Goal: Use online tool/utility

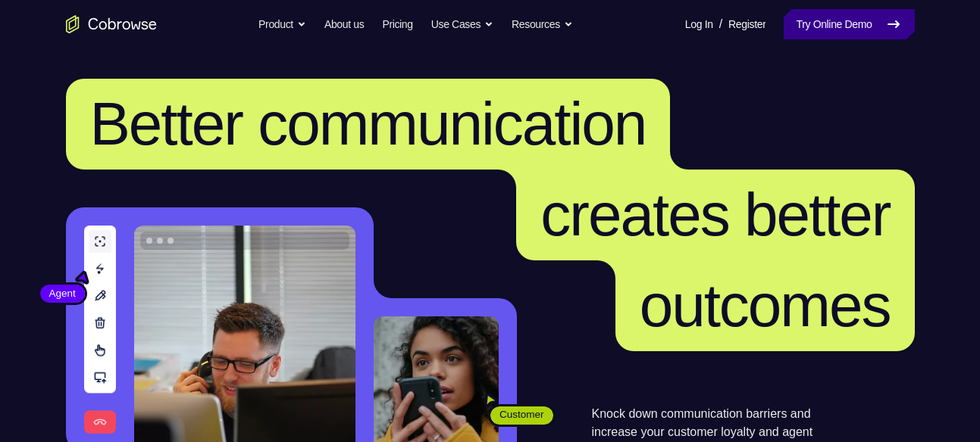
click at [820, 29] on link "Try Online Demo" at bounding box center [848, 24] width 130 height 30
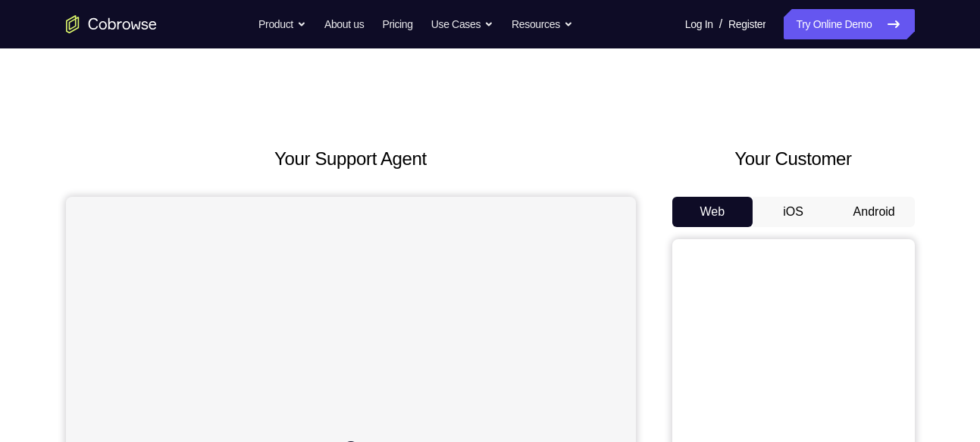
click at [883, 214] on button "Android" at bounding box center [873, 212] width 81 height 30
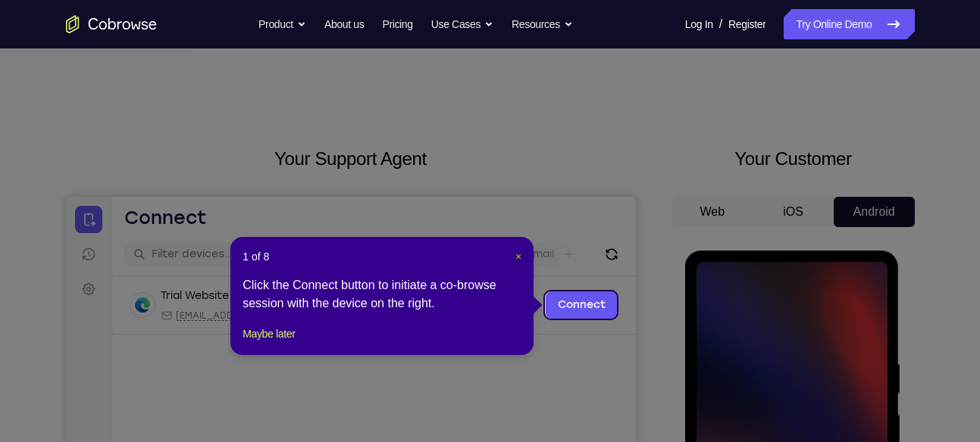
click at [515, 252] on span "×" at bounding box center [518, 257] width 6 height 12
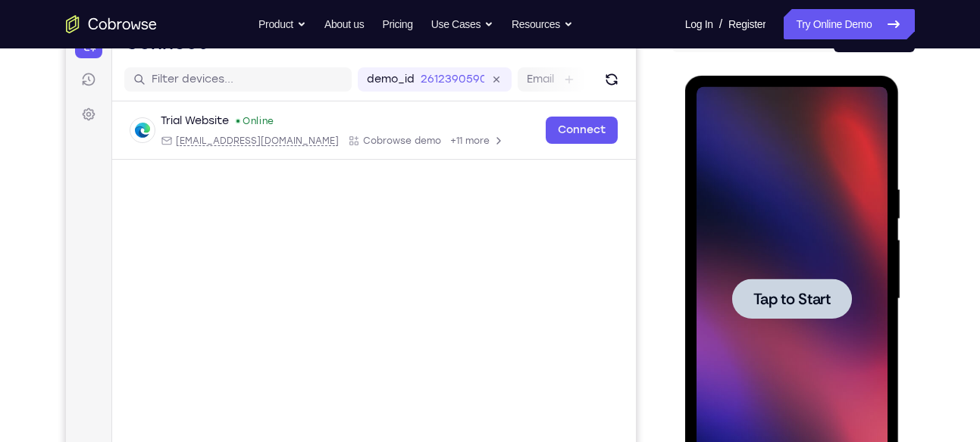
scroll to position [177, 0]
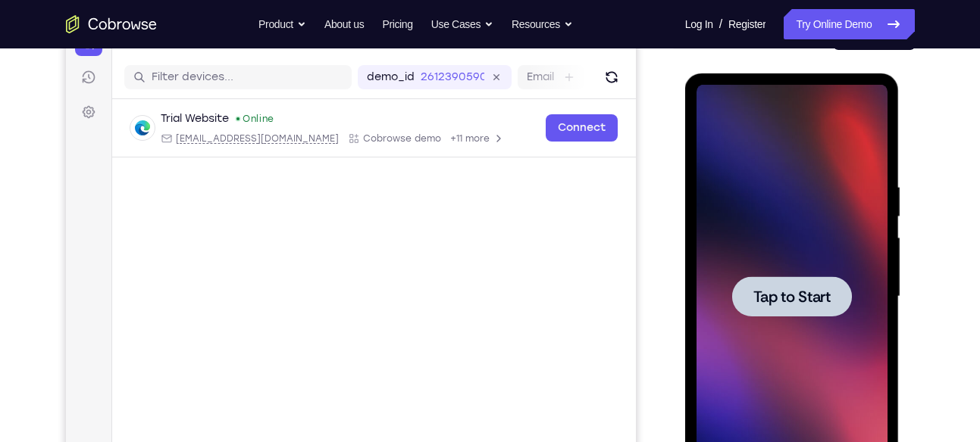
click at [759, 283] on div at bounding box center [792, 297] width 120 height 40
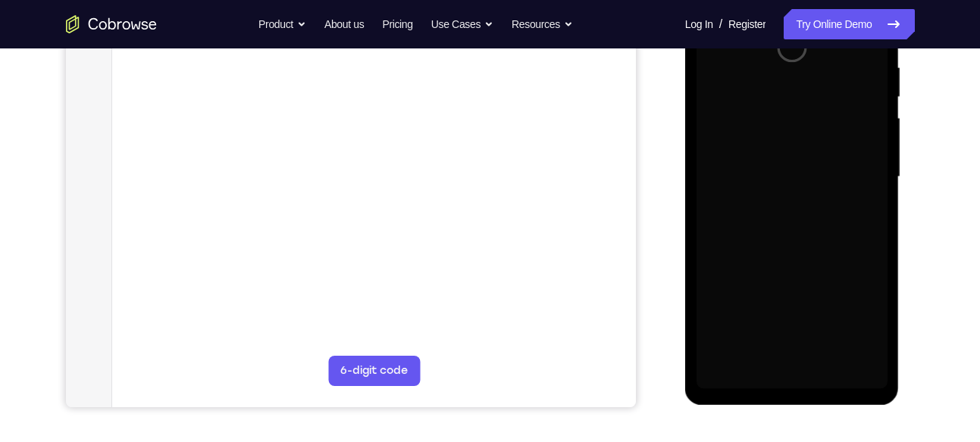
scroll to position [299, 0]
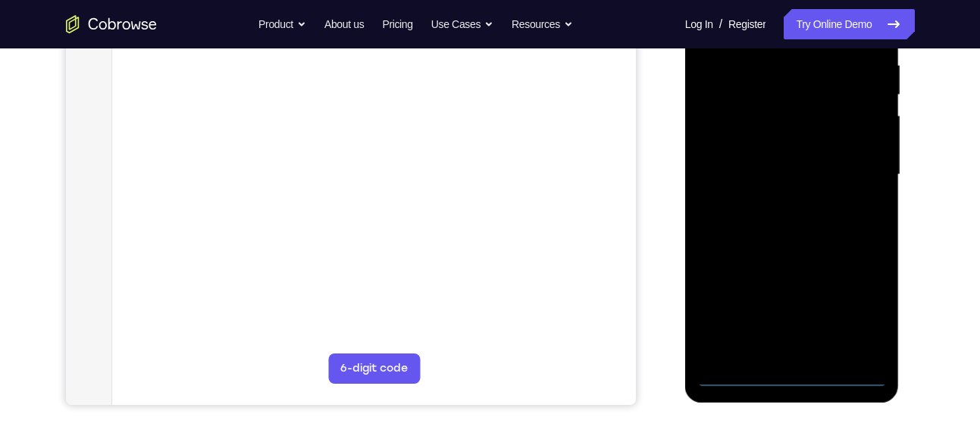
click at [791, 375] on div at bounding box center [791, 175] width 191 height 424
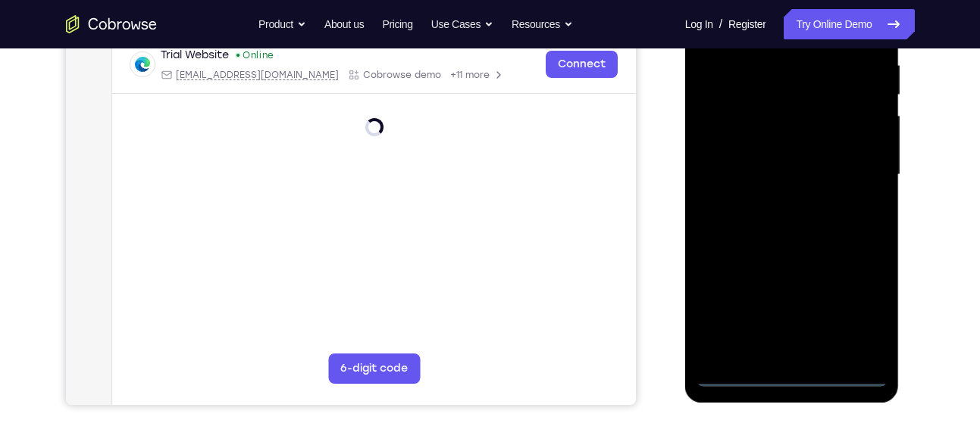
click at [855, 310] on div at bounding box center [791, 175] width 191 height 424
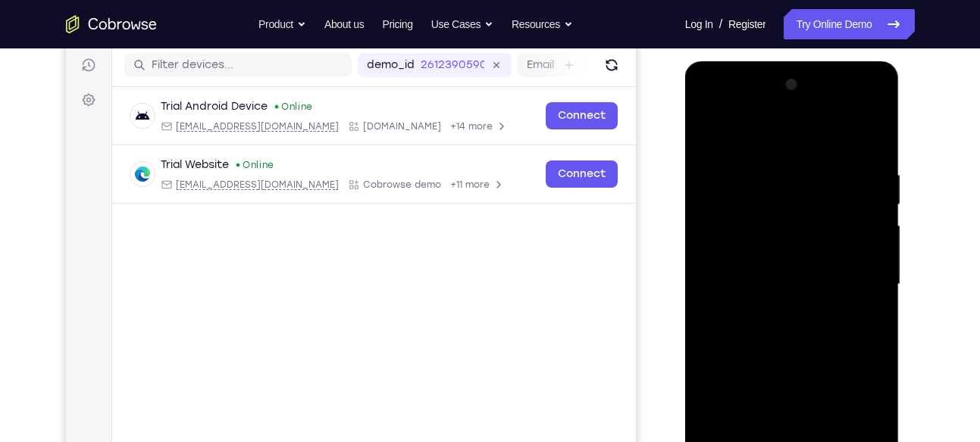
scroll to position [188, 0]
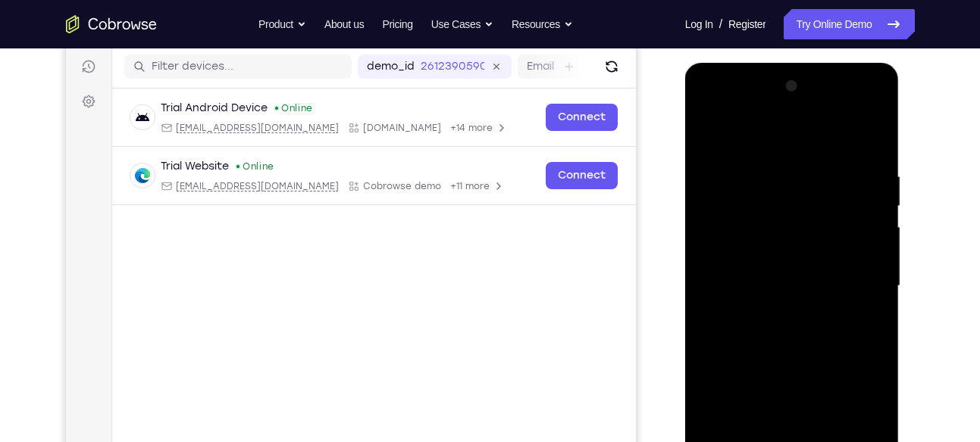
click at [724, 109] on div at bounding box center [791, 286] width 191 height 424
click at [849, 284] on div at bounding box center [791, 286] width 191 height 424
click at [767, 311] on div at bounding box center [791, 286] width 191 height 424
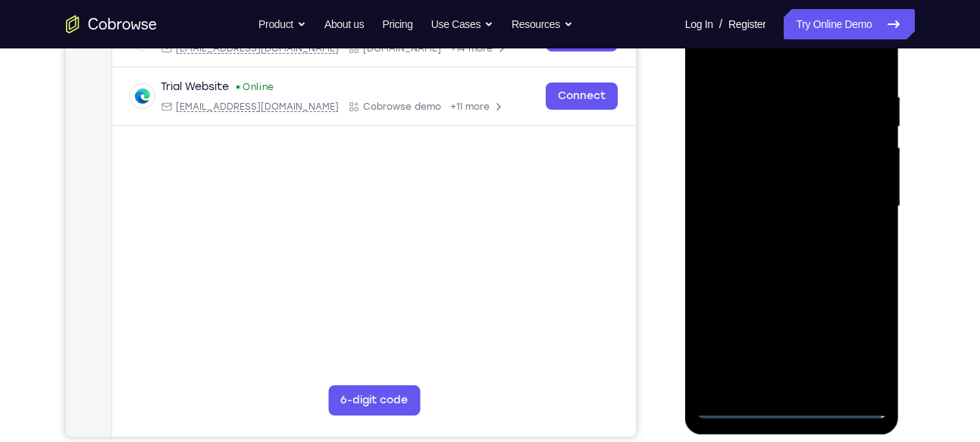
scroll to position [269, 0]
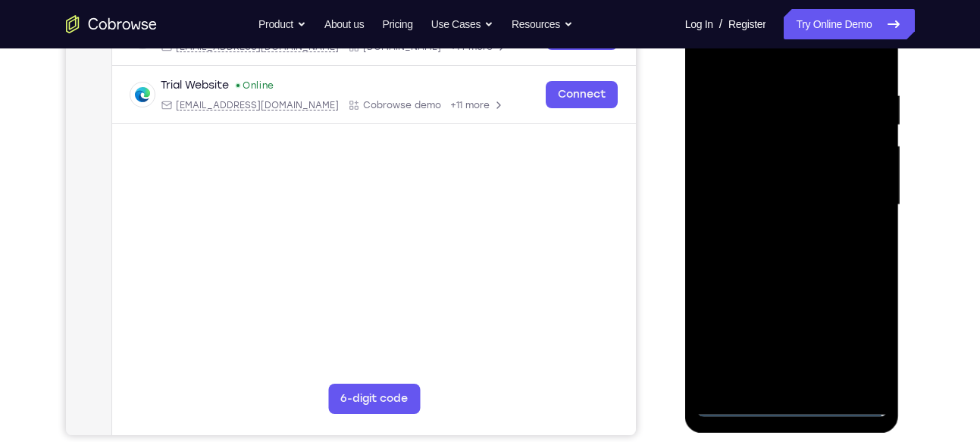
click at [767, 188] on div at bounding box center [791, 205] width 191 height 424
click at [752, 170] on div at bounding box center [791, 205] width 191 height 424
click at [726, 208] on div at bounding box center [791, 205] width 191 height 424
click at [737, 258] on div at bounding box center [791, 205] width 191 height 424
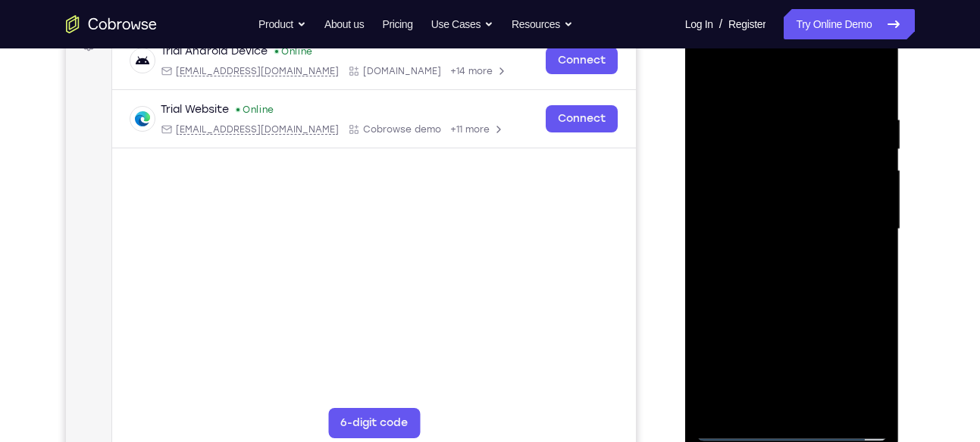
scroll to position [245, 0]
click at [796, 300] on div at bounding box center [791, 229] width 191 height 424
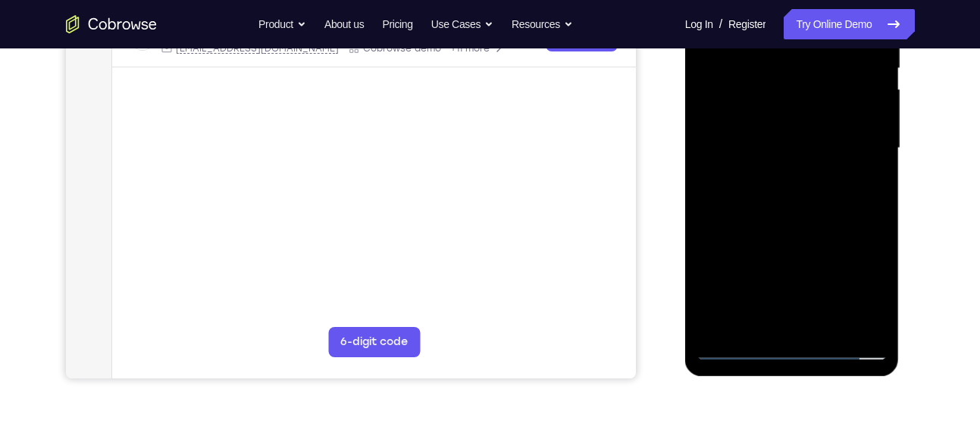
scroll to position [327, 0]
click at [825, 326] on div at bounding box center [791, 148] width 191 height 424
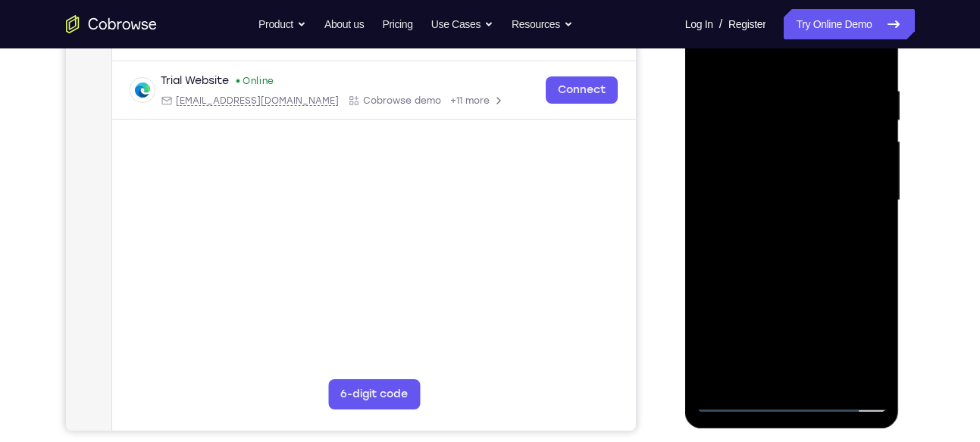
scroll to position [270, 0]
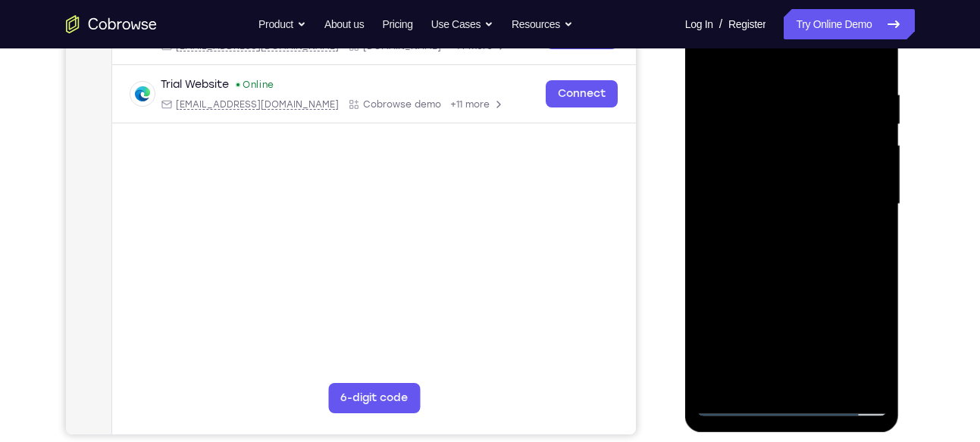
click at [821, 289] on div at bounding box center [791, 204] width 191 height 424
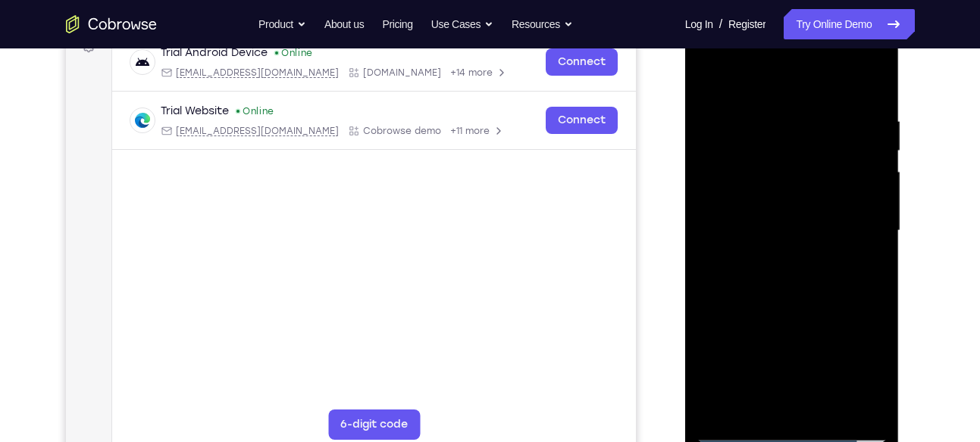
scroll to position [242, 0]
click at [717, 80] on div at bounding box center [791, 232] width 191 height 424
drag, startPoint x: 802, startPoint y: 340, endPoint x: 804, endPoint y: 141, distance: 199.3
click at [804, 141] on div at bounding box center [791, 232] width 191 height 424
drag, startPoint x: 834, startPoint y: 335, endPoint x: 817, endPoint y: 145, distance: 190.9
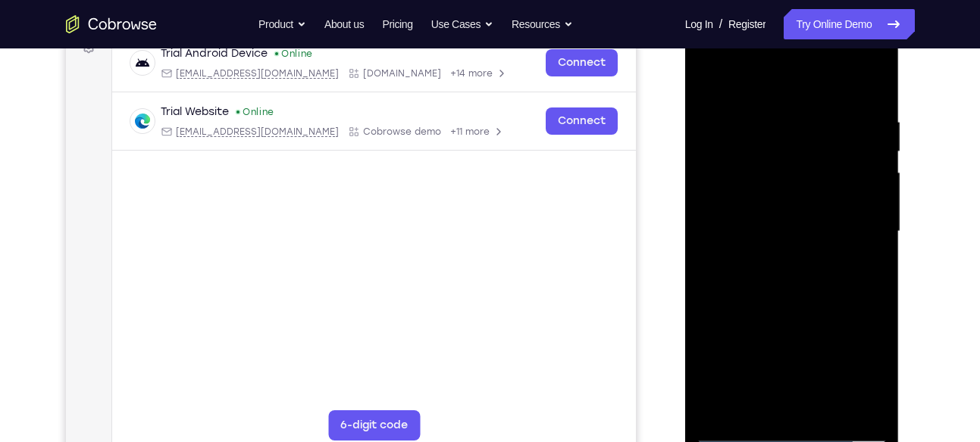
click at [817, 145] on div at bounding box center [791, 232] width 191 height 424
drag, startPoint x: 826, startPoint y: 183, endPoint x: 821, endPoint y: 257, distance: 74.4
click at [821, 257] on div at bounding box center [791, 232] width 191 height 424
click at [783, 184] on div at bounding box center [791, 232] width 191 height 424
click at [874, 220] on div at bounding box center [791, 232] width 191 height 424
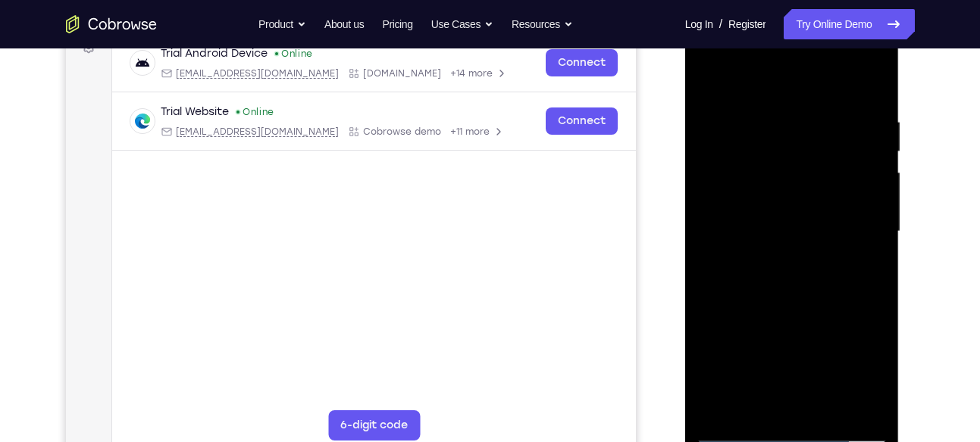
drag, startPoint x: 806, startPoint y: 268, endPoint x: 811, endPoint y: 134, distance: 134.2
click at [811, 134] on div at bounding box center [791, 232] width 191 height 424
click at [821, 229] on div at bounding box center [791, 232] width 191 height 424
click at [741, 238] on div at bounding box center [791, 232] width 191 height 424
drag, startPoint x: 822, startPoint y: 255, endPoint x: 802, endPoint y: 80, distance: 176.2
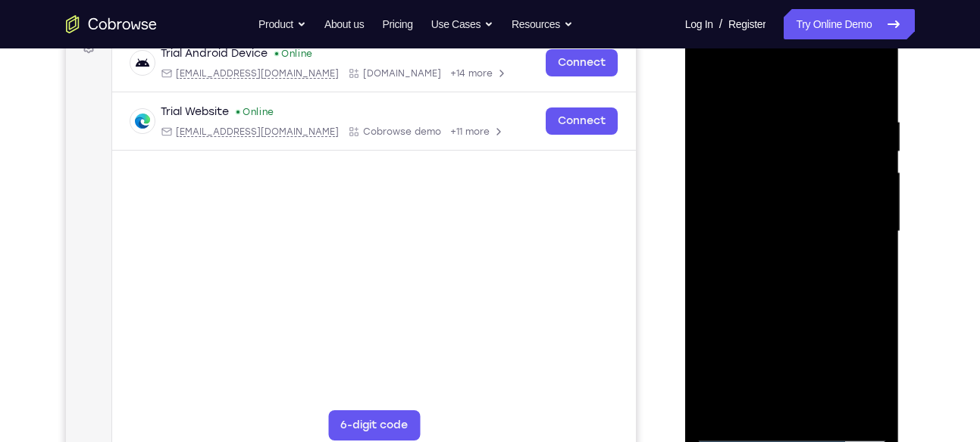
click at [802, 80] on div at bounding box center [791, 232] width 191 height 424
drag, startPoint x: 814, startPoint y: 206, endPoint x: 813, endPoint y: 280, distance: 73.5
click at [813, 280] on div at bounding box center [791, 232] width 191 height 424
drag, startPoint x: 836, startPoint y: 355, endPoint x: 810, endPoint y: 179, distance: 177.8
click at [810, 179] on div at bounding box center [791, 232] width 191 height 424
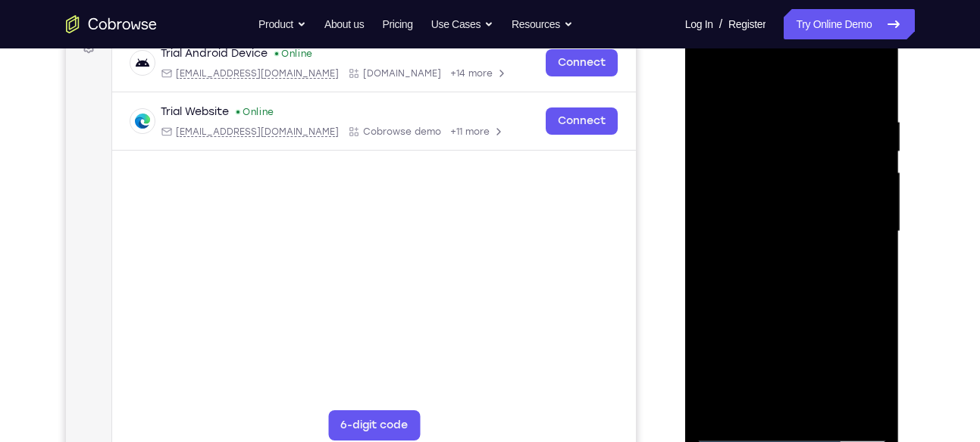
drag, startPoint x: 806, startPoint y: 344, endPoint x: 814, endPoint y: 155, distance: 189.6
click at [814, 155] on div at bounding box center [791, 232] width 191 height 424
drag, startPoint x: 809, startPoint y: 302, endPoint x: 817, endPoint y: 160, distance: 141.9
click at [817, 160] on div at bounding box center [791, 232] width 191 height 424
drag, startPoint x: 813, startPoint y: 296, endPoint x: 817, endPoint y: 135, distance: 161.4
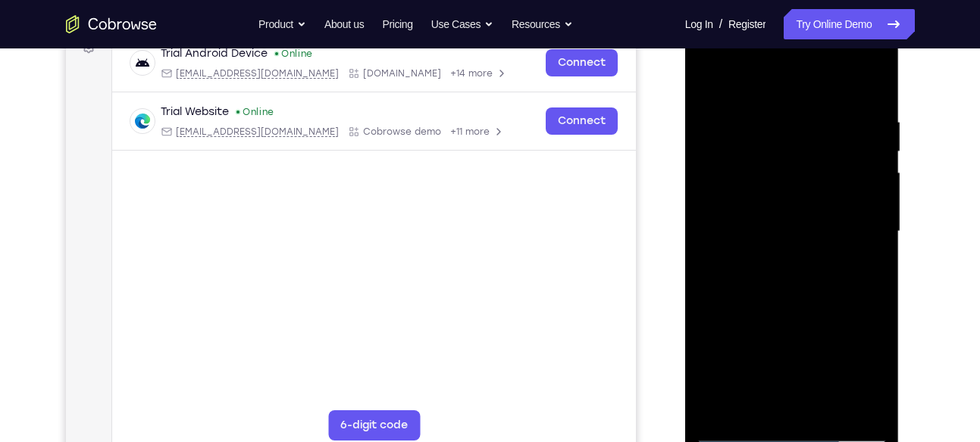
click at [817, 135] on div at bounding box center [791, 232] width 191 height 424
drag, startPoint x: 815, startPoint y: 142, endPoint x: 792, endPoint y: 327, distance: 186.3
click at [792, 327] on div at bounding box center [791, 232] width 191 height 424
drag, startPoint x: 827, startPoint y: 157, endPoint x: 814, endPoint y: 274, distance: 118.1
click at [814, 274] on div at bounding box center [791, 232] width 191 height 424
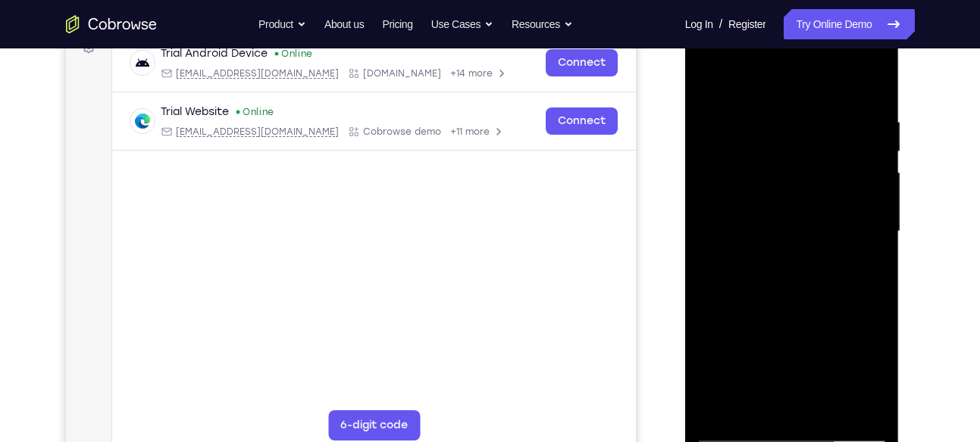
click at [865, 188] on div at bounding box center [791, 232] width 191 height 424
click at [878, 175] on div at bounding box center [791, 232] width 191 height 424
drag, startPoint x: 803, startPoint y: 355, endPoint x: 792, endPoint y: 202, distance: 153.4
click at [792, 202] on div at bounding box center [791, 232] width 191 height 424
drag, startPoint x: 788, startPoint y: 309, endPoint x: 787, endPoint y: 162, distance: 147.0
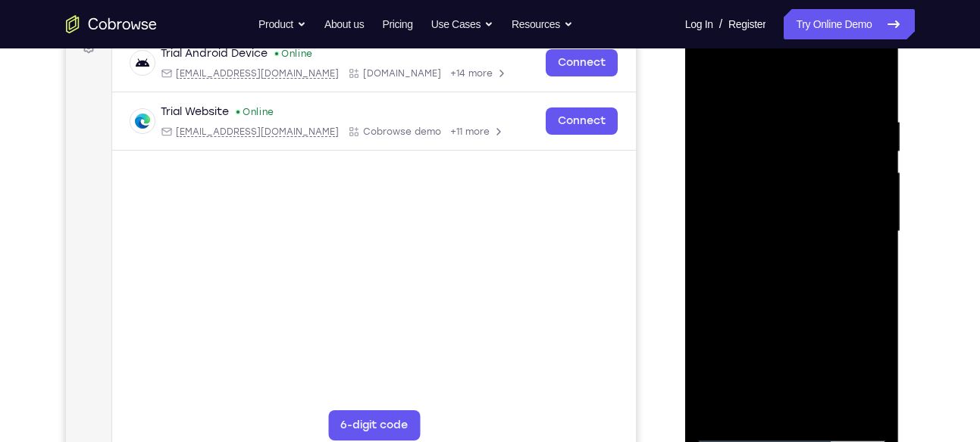
click at [787, 162] on div at bounding box center [791, 232] width 191 height 424
drag, startPoint x: 833, startPoint y: 177, endPoint x: 827, endPoint y: 239, distance: 61.6
click at [827, 239] on div at bounding box center [791, 232] width 191 height 424
click at [874, 193] on div at bounding box center [791, 232] width 191 height 424
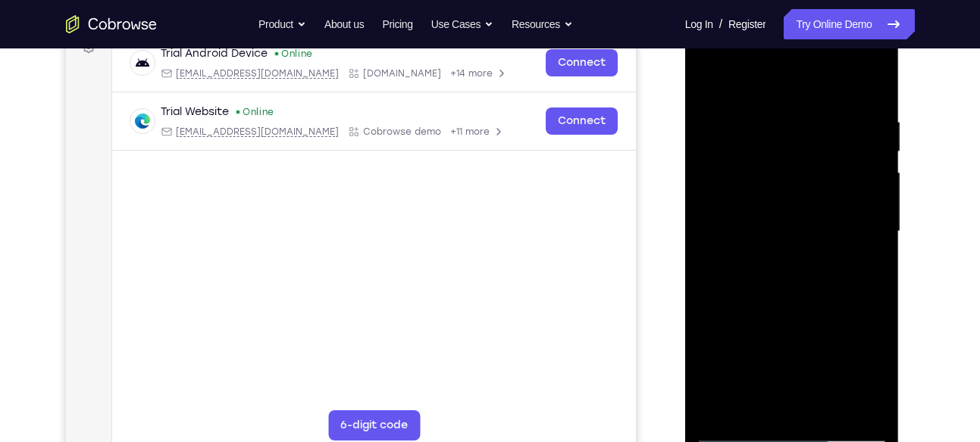
click at [874, 193] on div at bounding box center [791, 232] width 191 height 424
click at [711, 188] on div at bounding box center [791, 232] width 191 height 424
click at [793, 204] on div at bounding box center [791, 232] width 191 height 424
click at [874, 190] on div at bounding box center [791, 232] width 191 height 424
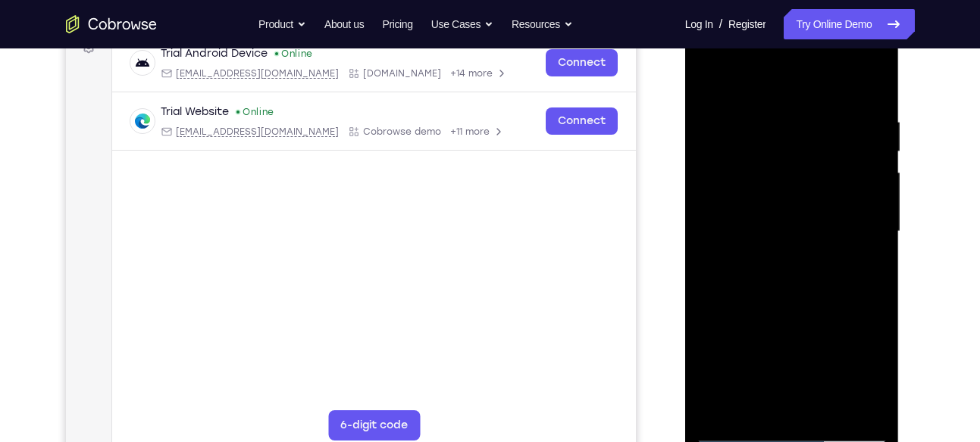
click at [874, 190] on div at bounding box center [791, 232] width 191 height 424
click at [871, 325] on div at bounding box center [791, 232] width 191 height 424
click at [875, 188] on div at bounding box center [791, 232] width 191 height 424
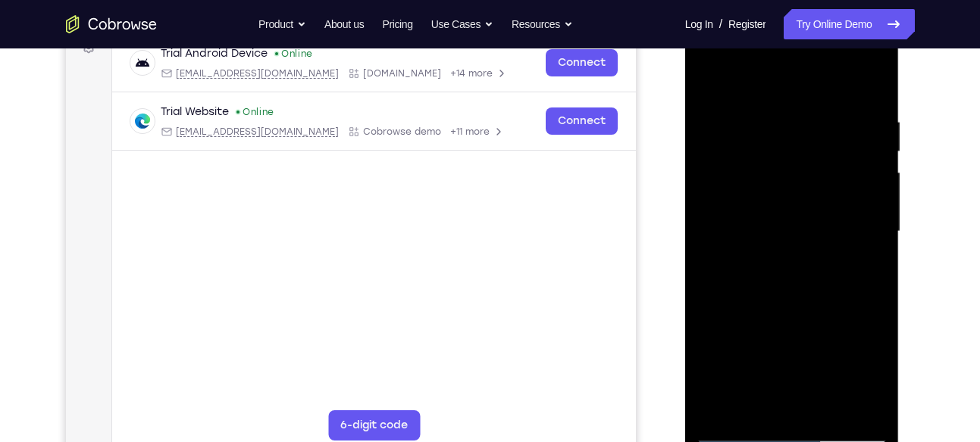
drag, startPoint x: 830, startPoint y: 297, endPoint x: 815, endPoint y: 166, distance: 131.9
click at [815, 166] on div at bounding box center [791, 232] width 191 height 424
drag, startPoint x: 763, startPoint y: 370, endPoint x: 765, endPoint y: 167, distance: 202.3
click at [765, 167] on div at bounding box center [791, 232] width 191 height 424
drag, startPoint x: 799, startPoint y: 343, endPoint x: 791, endPoint y: 381, distance: 38.6
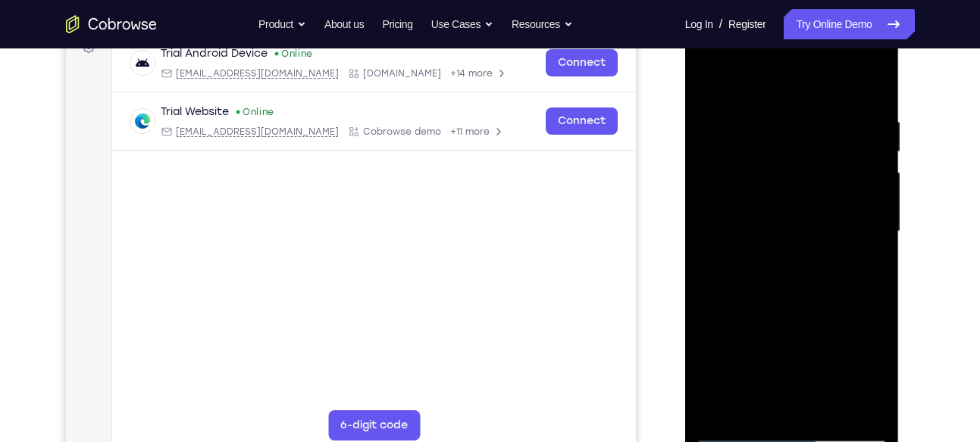
click at [791, 381] on div at bounding box center [791, 232] width 191 height 424
drag, startPoint x: 810, startPoint y: 158, endPoint x: 783, endPoint y: 189, distance: 40.8
click at [783, 189] on div at bounding box center [791, 232] width 191 height 424
drag, startPoint x: 789, startPoint y: 332, endPoint x: 799, endPoint y: 200, distance: 132.2
click at [799, 200] on div at bounding box center [791, 232] width 191 height 424
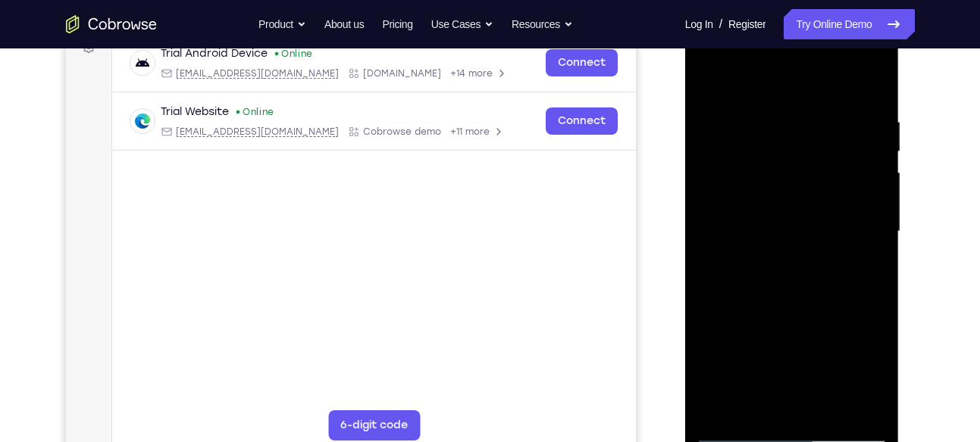
drag, startPoint x: 845, startPoint y: 162, endPoint x: 839, endPoint y: 248, distance: 86.6
click at [839, 248] on div at bounding box center [791, 232] width 191 height 424
drag, startPoint x: 827, startPoint y: 347, endPoint x: 818, endPoint y: 198, distance: 149.5
click at [818, 198] on div at bounding box center [791, 232] width 191 height 424
drag, startPoint x: 803, startPoint y: 345, endPoint x: 807, endPoint y: 169, distance: 176.6
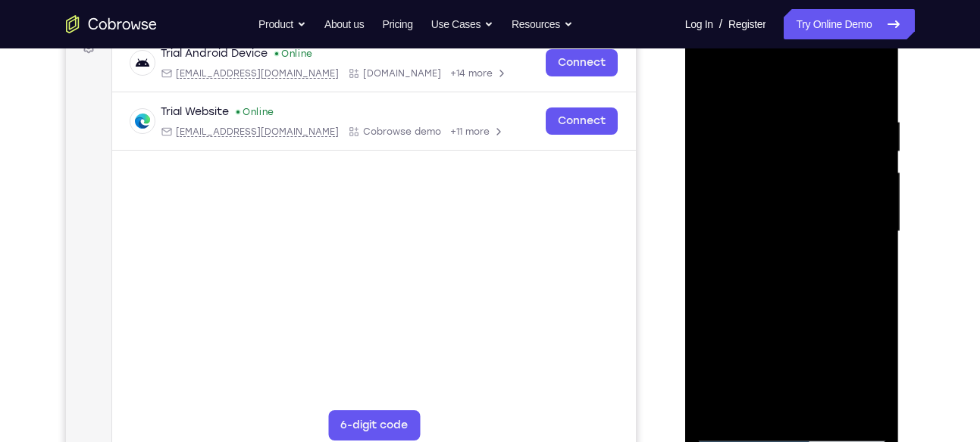
click at [807, 169] on div at bounding box center [791, 232] width 191 height 424
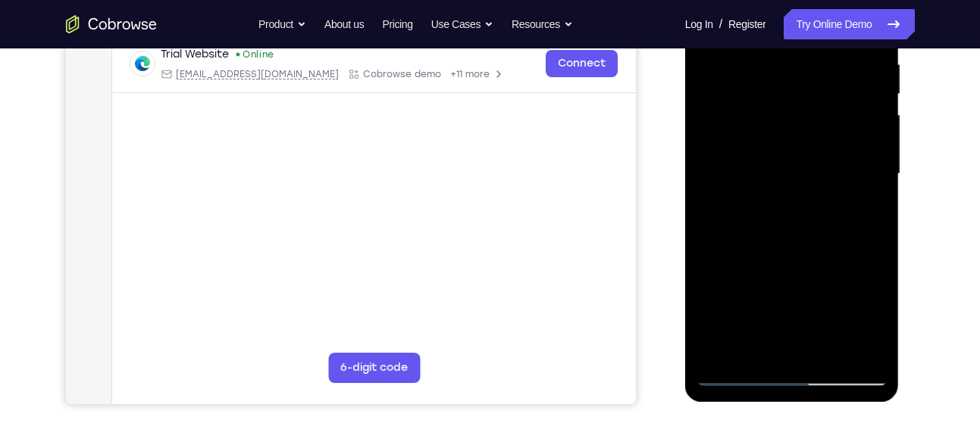
scroll to position [301, 0]
drag, startPoint x: 812, startPoint y: 308, endPoint x: 799, endPoint y: 157, distance: 151.4
click at [799, 157] on div at bounding box center [791, 173] width 191 height 424
drag, startPoint x: 788, startPoint y: 308, endPoint x: 788, endPoint y: 173, distance: 134.1
click at [788, 173] on div at bounding box center [791, 173] width 191 height 424
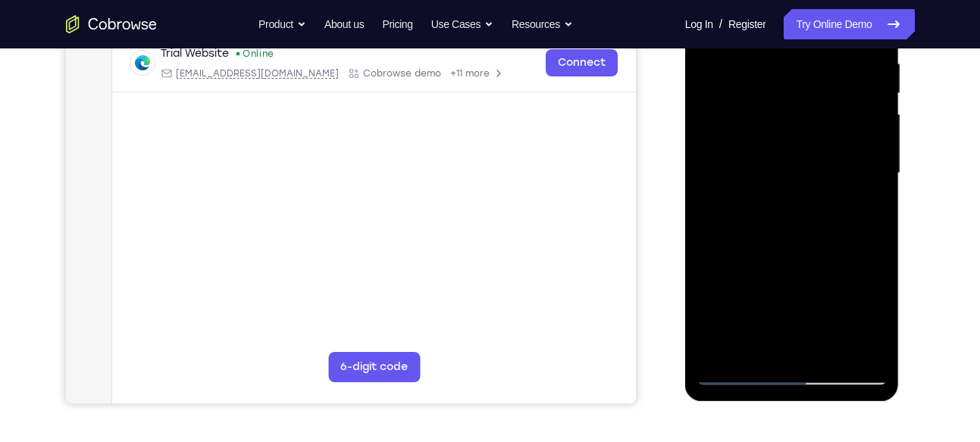
drag, startPoint x: 796, startPoint y: 278, endPoint x: 773, endPoint y: 173, distance: 107.2
click at [773, 173] on div at bounding box center [791, 173] width 191 height 424
drag, startPoint x: 780, startPoint y: 299, endPoint x: 764, endPoint y: 74, distance: 224.8
click at [764, 74] on div at bounding box center [791, 173] width 191 height 424
drag, startPoint x: 783, startPoint y: 297, endPoint x: 783, endPoint y: 141, distance: 156.1
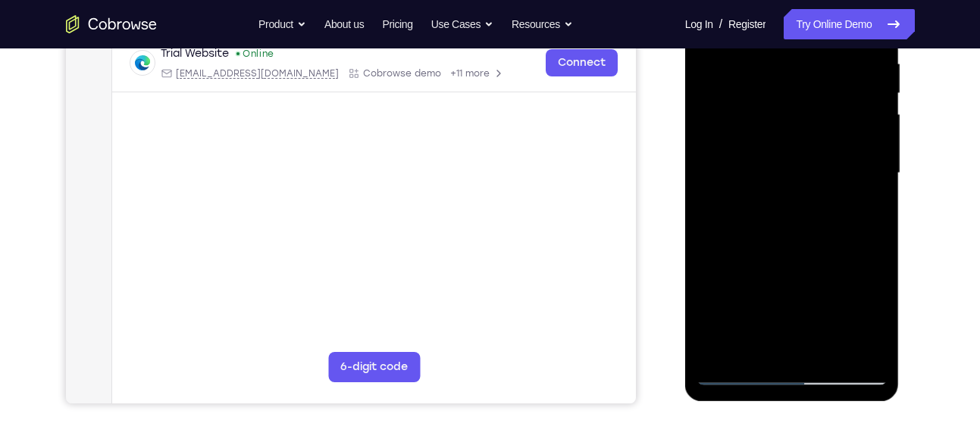
click at [783, 141] on div at bounding box center [791, 173] width 191 height 424
drag, startPoint x: 817, startPoint y: 302, endPoint x: 808, endPoint y: 128, distance: 173.7
click at [808, 128] on div at bounding box center [791, 173] width 191 height 424
drag, startPoint x: 821, startPoint y: 291, endPoint x: 811, endPoint y: 103, distance: 188.2
click at [811, 103] on div at bounding box center [791, 173] width 191 height 424
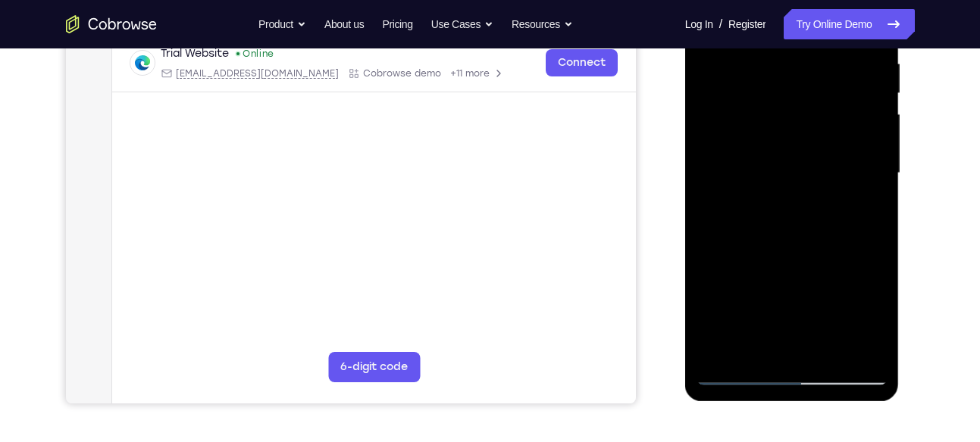
drag, startPoint x: 814, startPoint y: 302, endPoint x: 811, endPoint y: 104, distance: 197.8
click at [811, 104] on div at bounding box center [791, 173] width 191 height 424
drag, startPoint x: 803, startPoint y: 282, endPoint x: 800, endPoint y: 73, distance: 208.4
click at [800, 73] on div at bounding box center [791, 173] width 191 height 424
drag, startPoint x: 770, startPoint y: 311, endPoint x: 772, endPoint y: 104, distance: 207.6
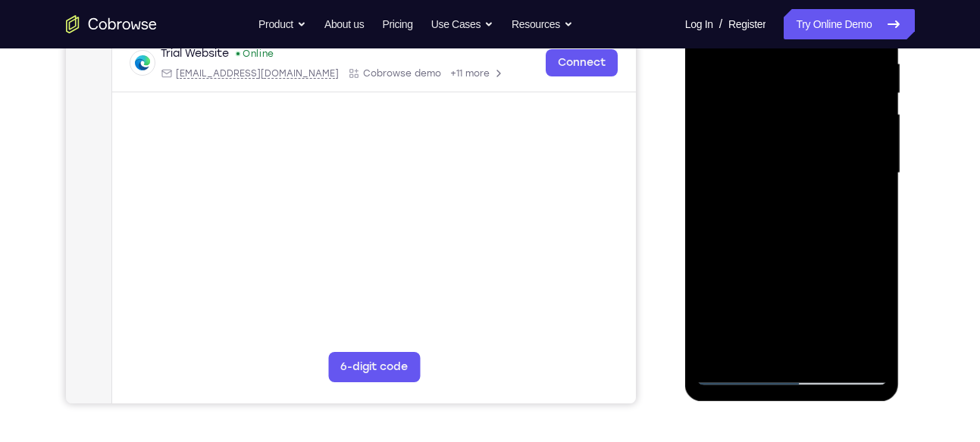
click at [772, 104] on div at bounding box center [791, 173] width 191 height 424
drag, startPoint x: 762, startPoint y: 278, endPoint x: 770, endPoint y: 119, distance: 159.3
click at [770, 119] on div at bounding box center [791, 173] width 191 height 424
drag, startPoint x: 785, startPoint y: 296, endPoint x: 778, endPoint y: 72, distance: 224.4
click at [778, 72] on div at bounding box center [791, 173] width 191 height 424
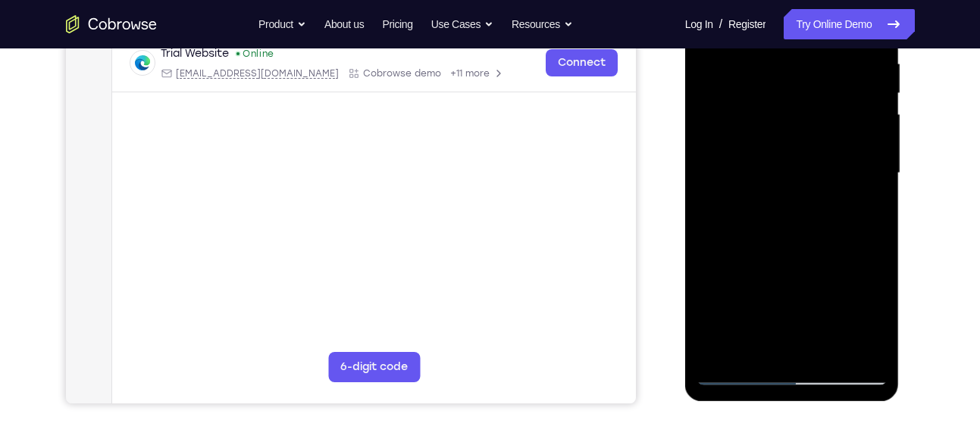
drag, startPoint x: 758, startPoint y: 331, endPoint x: 770, endPoint y: 126, distance: 205.6
click at [770, 126] on div at bounding box center [791, 173] width 191 height 424
drag, startPoint x: 770, startPoint y: 278, endPoint x: 777, endPoint y: 92, distance: 185.7
click at [777, 92] on div at bounding box center [791, 173] width 191 height 424
click at [719, 356] on div at bounding box center [791, 173] width 191 height 424
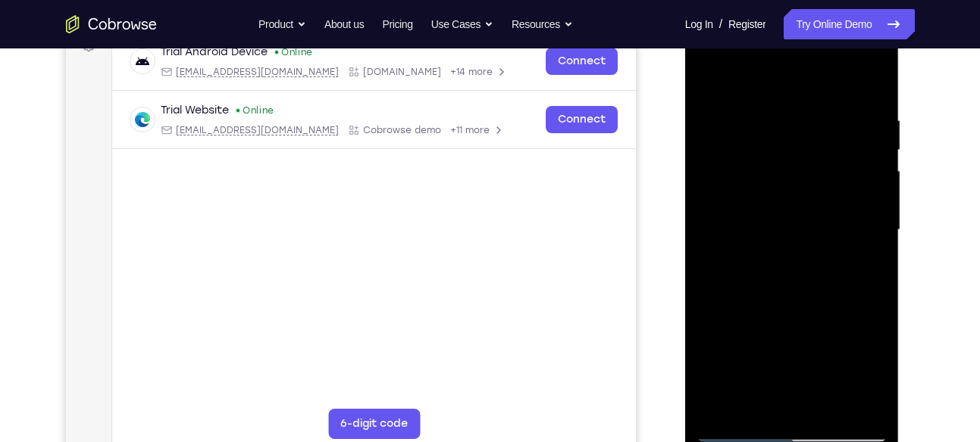
click at [777, 105] on div at bounding box center [791, 230] width 191 height 424
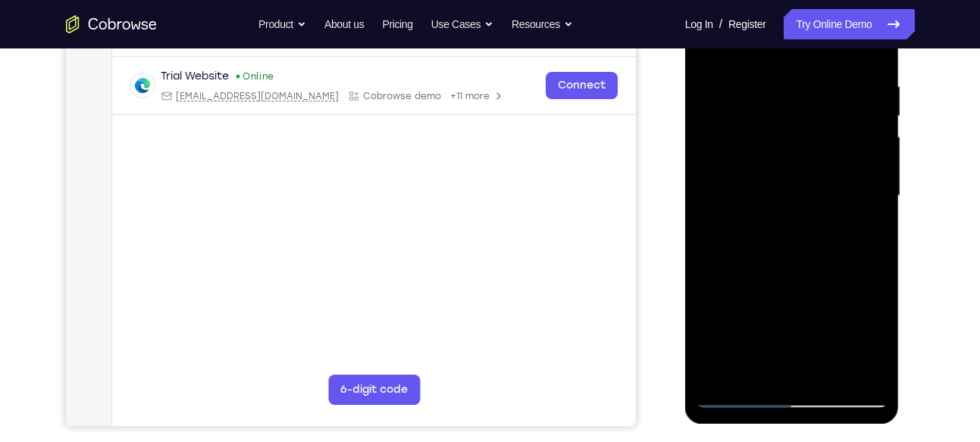
scroll to position [261, 0]
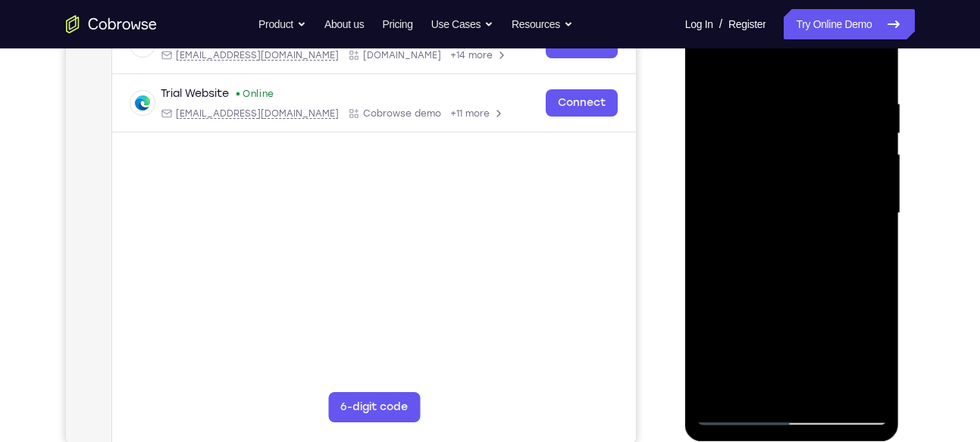
click at [871, 156] on div at bounding box center [791, 214] width 191 height 424
click at [865, 153] on div at bounding box center [791, 214] width 191 height 424
click at [866, 143] on div at bounding box center [791, 214] width 191 height 424
click at [858, 185] on div at bounding box center [791, 214] width 191 height 424
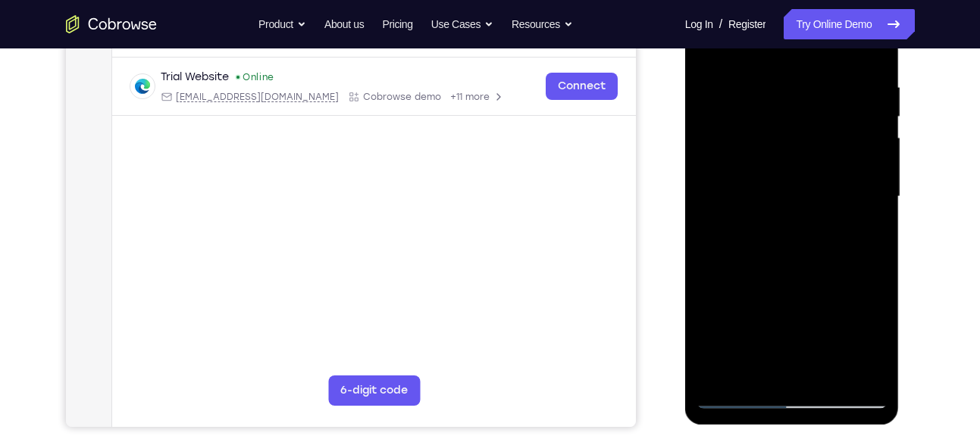
scroll to position [280, 0]
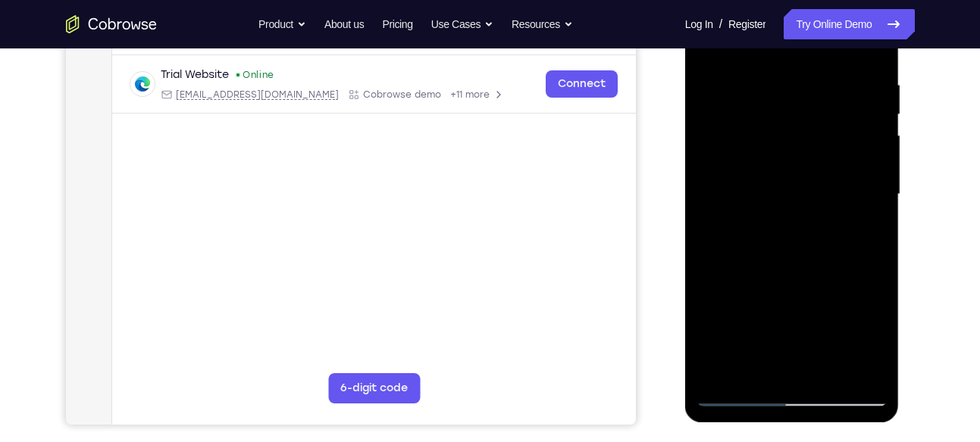
drag, startPoint x: 872, startPoint y: 139, endPoint x: 760, endPoint y: 141, distance: 112.1
click at [760, 141] on div at bounding box center [791, 195] width 191 height 424
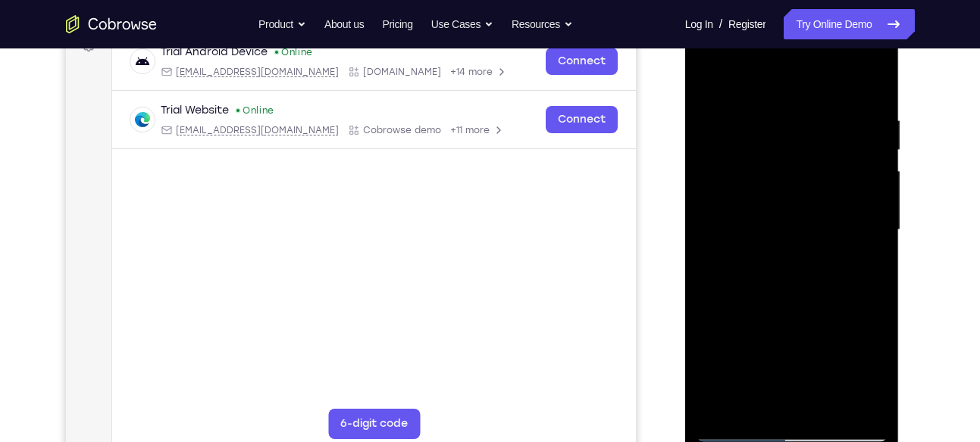
scroll to position [243, 0]
click at [869, 174] on div at bounding box center [791, 231] width 191 height 424
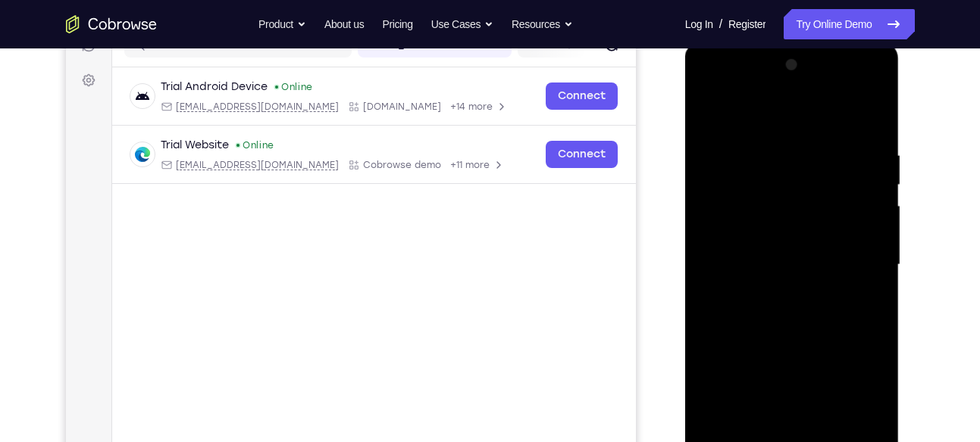
scroll to position [206, 0]
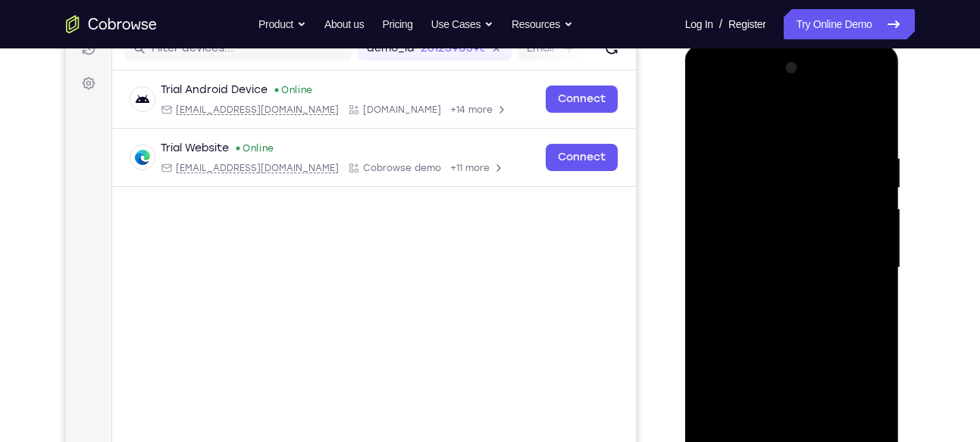
click at [873, 223] on div at bounding box center [791, 268] width 191 height 424
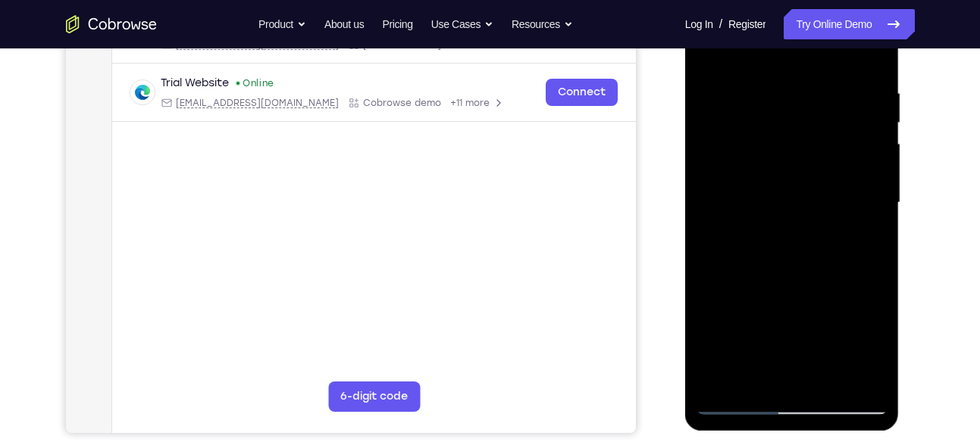
scroll to position [281, 0]
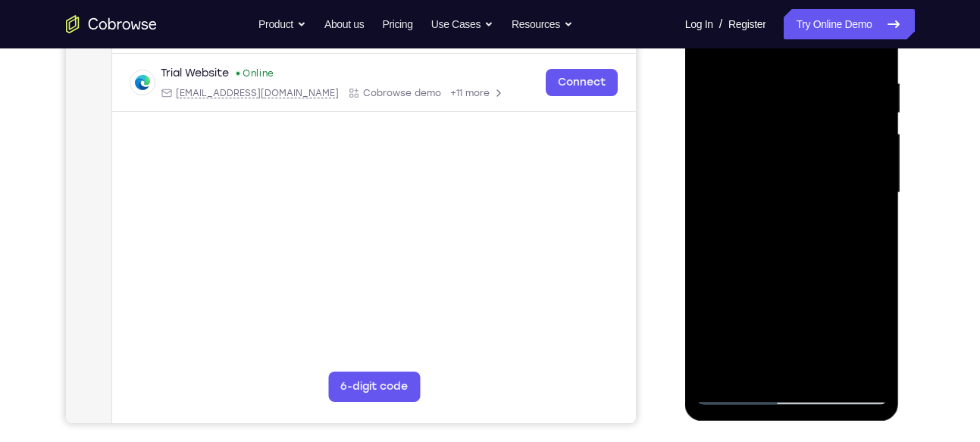
click at [762, 367] on div at bounding box center [791, 193] width 191 height 424
click at [847, 195] on div at bounding box center [791, 193] width 191 height 424
click at [819, 364] on div at bounding box center [791, 193] width 191 height 424
click at [863, 368] on div at bounding box center [791, 193] width 191 height 424
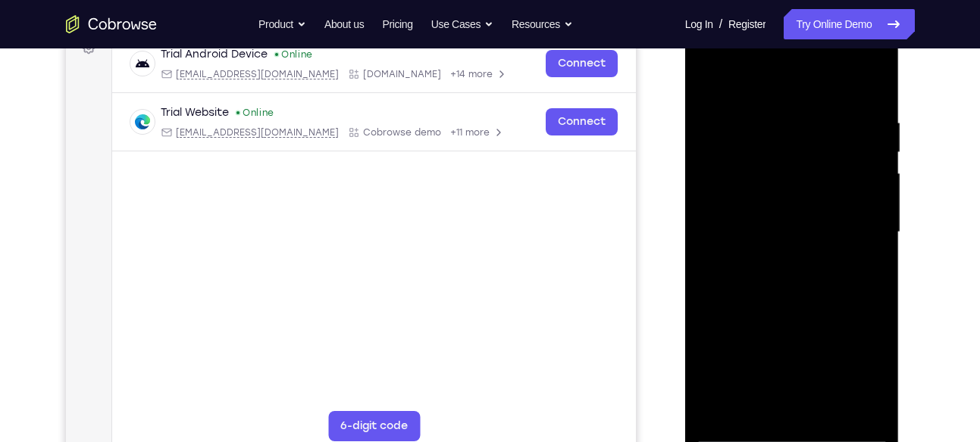
scroll to position [238, 0]
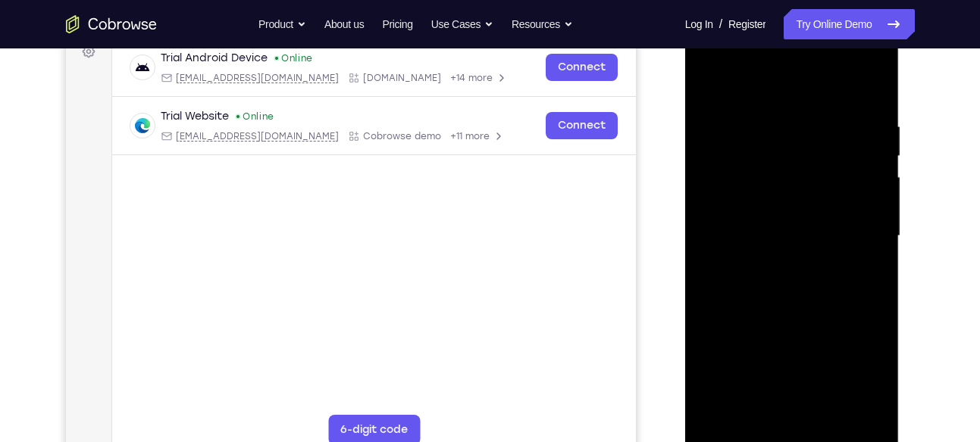
drag, startPoint x: 845, startPoint y: 292, endPoint x: 767, endPoint y: 253, distance: 87.1
click at [767, 253] on div at bounding box center [791, 236] width 191 height 424
drag, startPoint x: 848, startPoint y: 190, endPoint x: 792, endPoint y: 193, distance: 56.1
click at [792, 193] on div at bounding box center [791, 236] width 191 height 424
drag, startPoint x: 765, startPoint y: 264, endPoint x: 852, endPoint y: 261, distance: 87.2
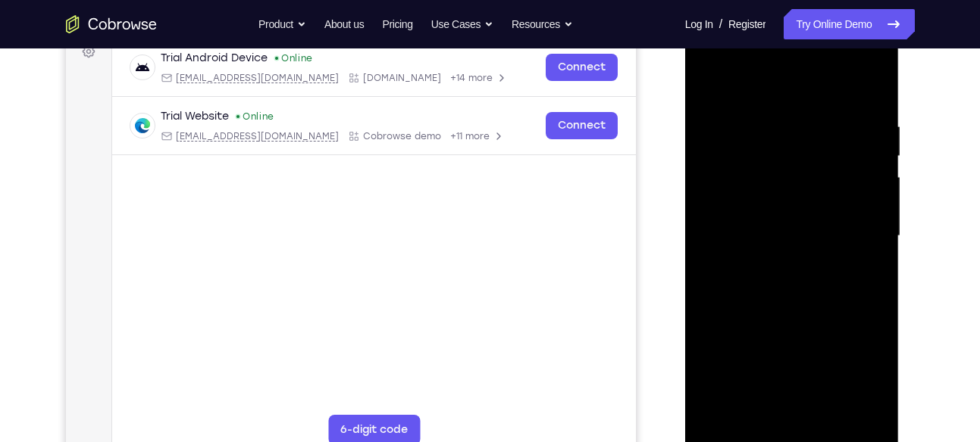
click at [852, 261] on div at bounding box center [791, 236] width 191 height 424
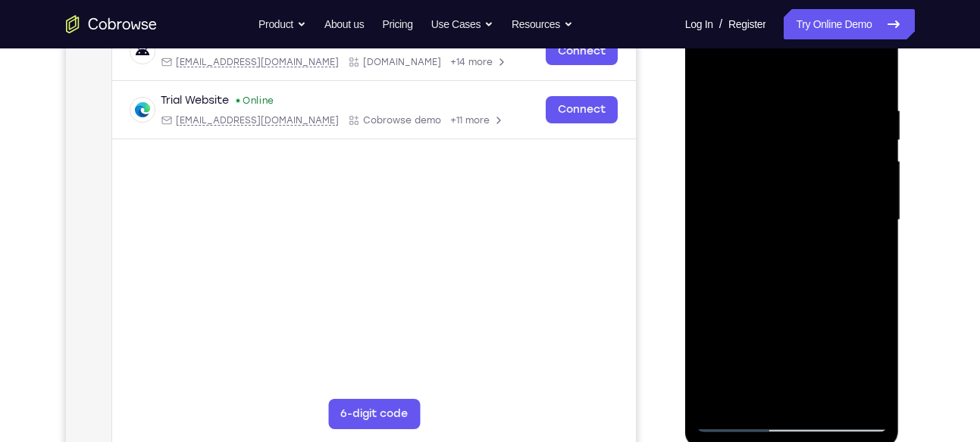
click at [858, 222] on div at bounding box center [791, 220] width 191 height 424
click at [855, 155] on div at bounding box center [791, 220] width 191 height 424
drag, startPoint x: 851, startPoint y: 191, endPoint x: 770, endPoint y: 192, distance: 81.1
click at [770, 192] on div at bounding box center [791, 220] width 191 height 424
drag, startPoint x: 840, startPoint y: 162, endPoint x: 767, endPoint y: 172, distance: 73.4
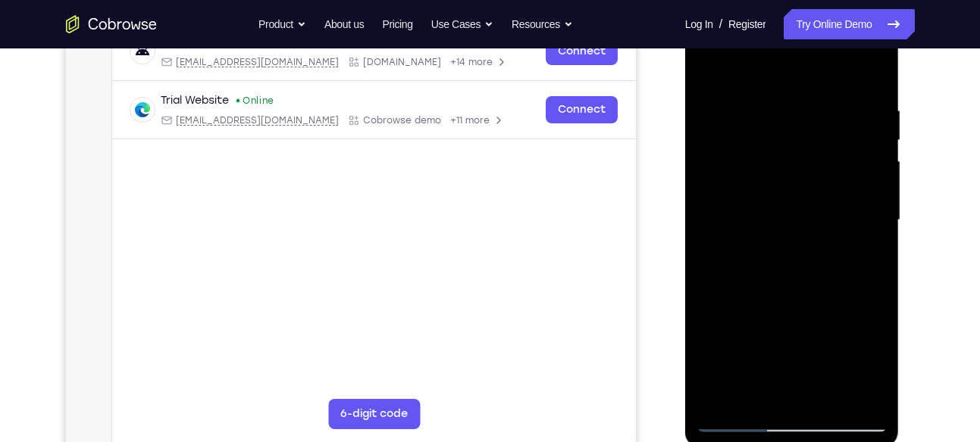
click at [767, 172] on div at bounding box center [791, 220] width 191 height 424
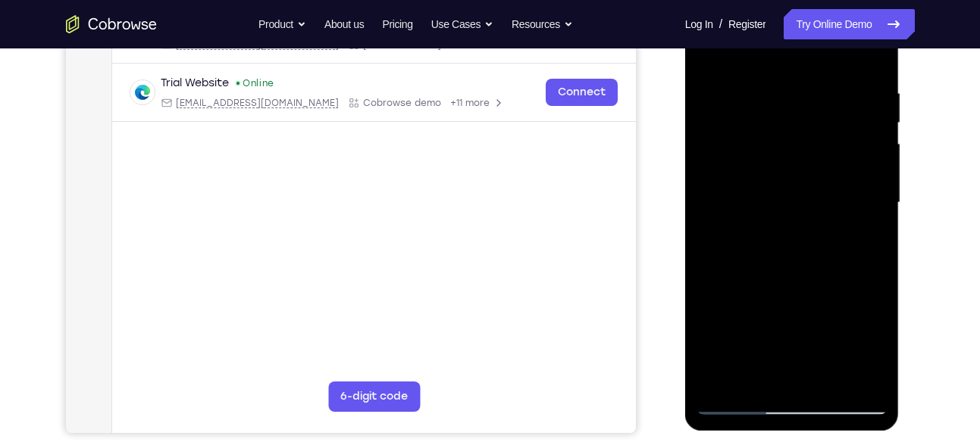
scroll to position [277, 0]
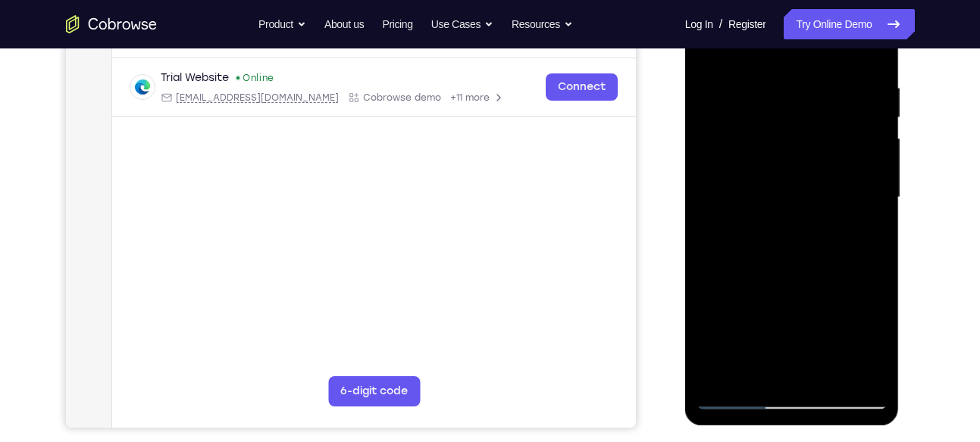
click at [867, 198] on div at bounding box center [791, 198] width 191 height 424
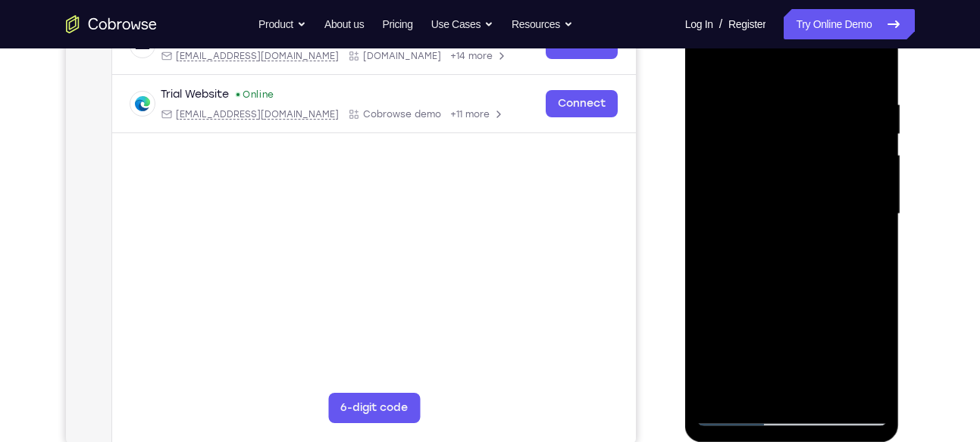
drag, startPoint x: 864, startPoint y: 219, endPoint x: 803, endPoint y: 220, distance: 60.6
click at [803, 220] on div at bounding box center [791, 214] width 191 height 424
click at [854, 184] on div at bounding box center [791, 214] width 191 height 424
click at [856, 164] on div at bounding box center [791, 214] width 191 height 424
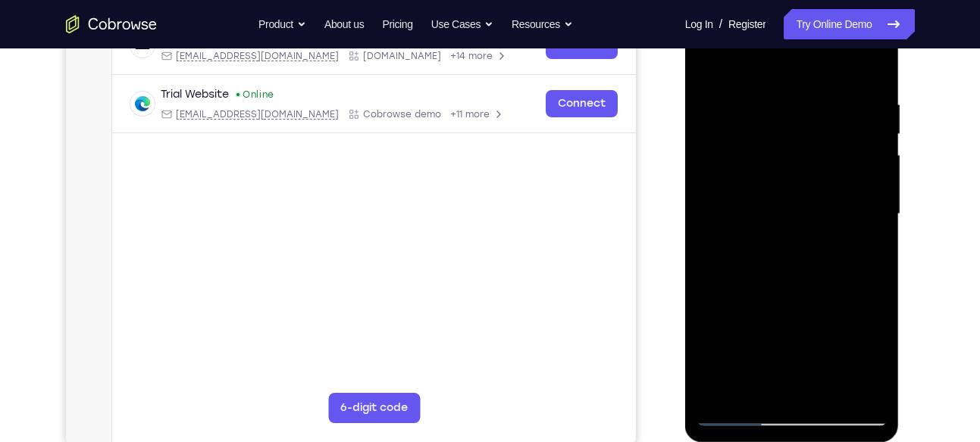
click at [859, 202] on div at bounding box center [791, 214] width 191 height 424
drag, startPoint x: 865, startPoint y: 164, endPoint x: 807, endPoint y: 183, distance: 61.1
click at [807, 183] on div at bounding box center [791, 214] width 191 height 424
drag, startPoint x: 858, startPoint y: 142, endPoint x: 786, endPoint y: 143, distance: 71.2
click at [786, 143] on div at bounding box center [791, 214] width 191 height 424
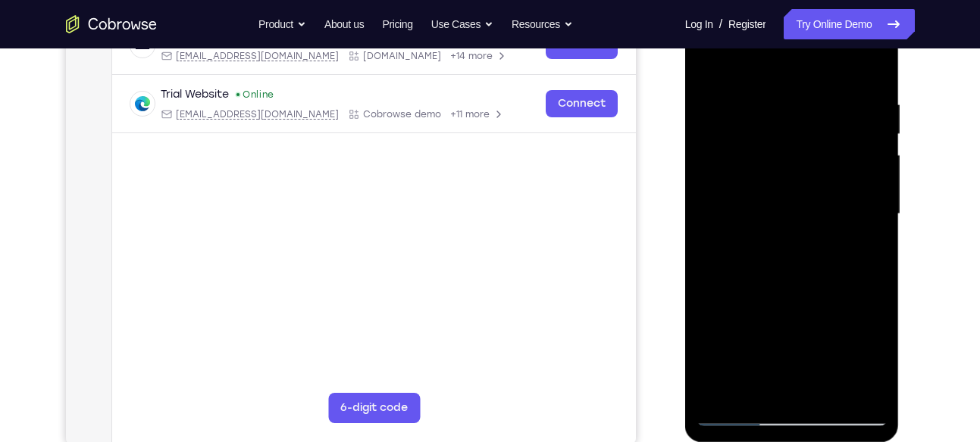
drag, startPoint x: 741, startPoint y: 216, endPoint x: 800, endPoint y: 213, distance: 59.2
click at [800, 213] on div at bounding box center [791, 214] width 191 height 424
click at [747, 358] on div at bounding box center [791, 214] width 191 height 424
click at [752, 339] on div at bounding box center [791, 214] width 191 height 424
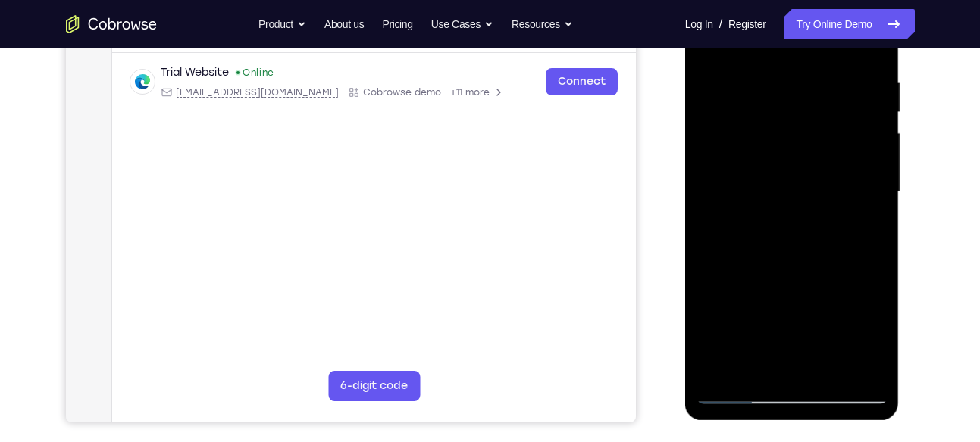
scroll to position [285, 0]
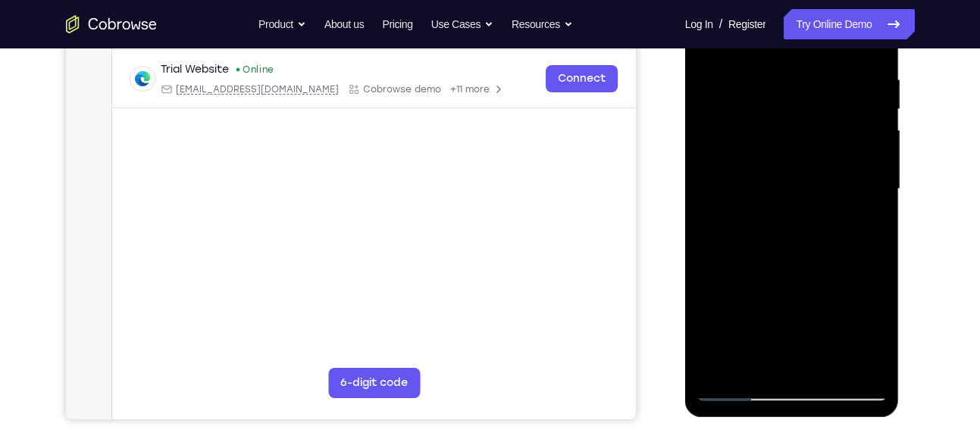
click at [721, 369] on div at bounding box center [791, 189] width 191 height 424
click at [817, 238] on div at bounding box center [791, 189] width 191 height 424
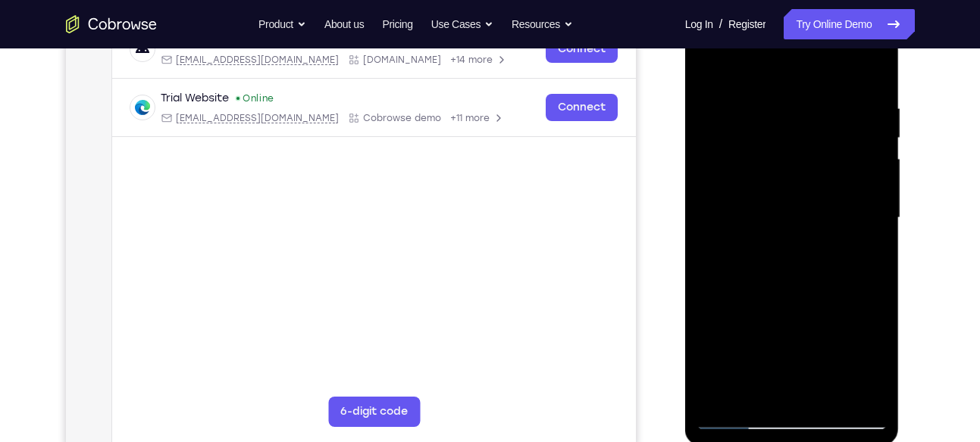
scroll to position [255, 0]
drag, startPoint x: 811, startPoint y: 134, endPoint x: 789, endPoint y: 317, distance: 183.8
click at [789, 317] on div at bounding box center [791, 220] width 191 height 424
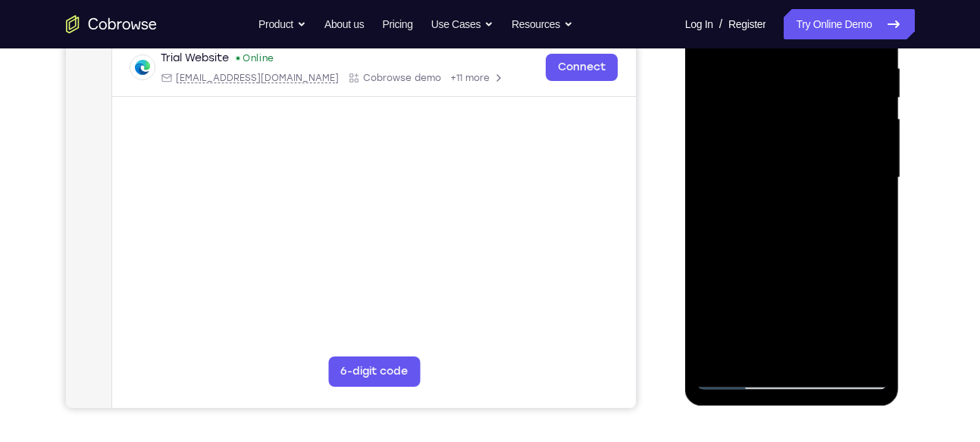
scroll to position [299, 0]
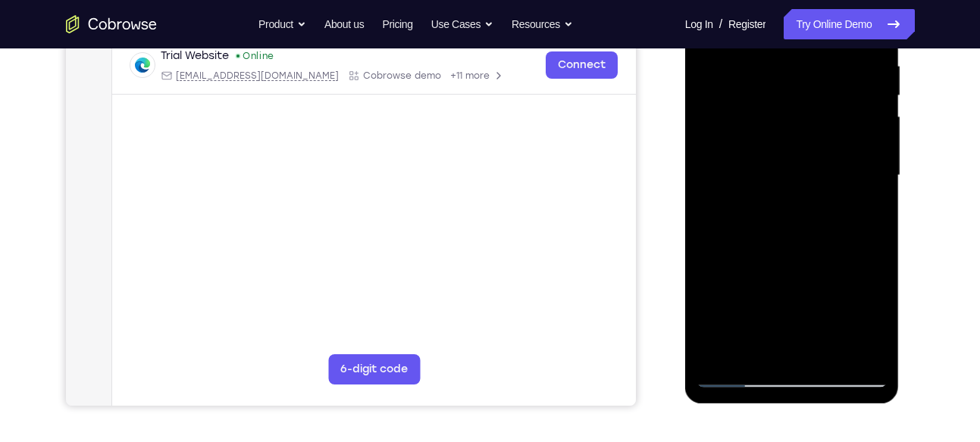
click at [770, 69] on div at bounding box center [791, 176] width 191 height 424
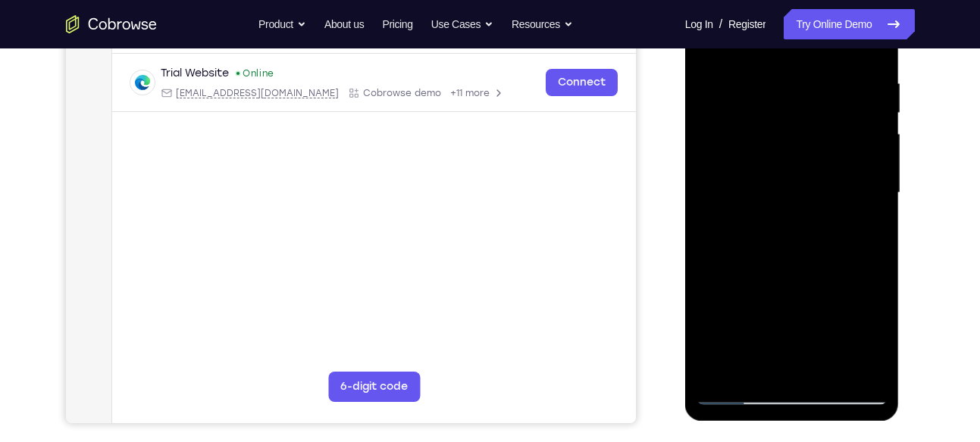
scroll to position [279, 0]
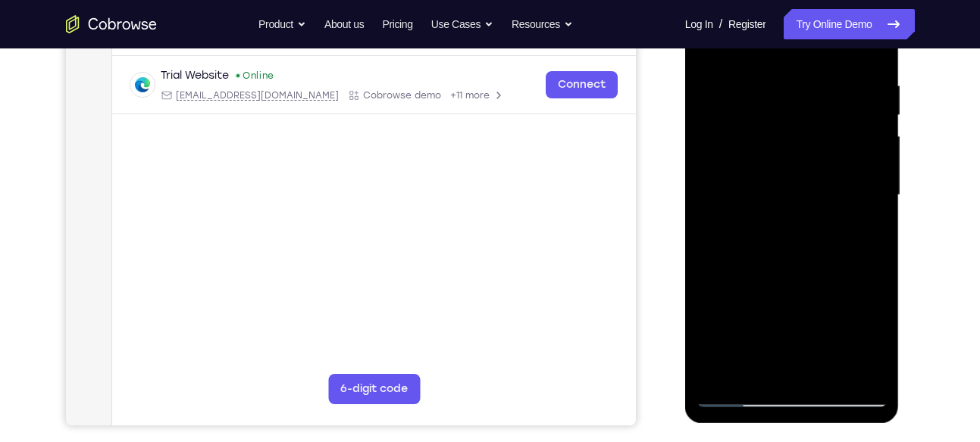
click at [871, 172] on div at bounding box center [791, 195] width 191 height 424
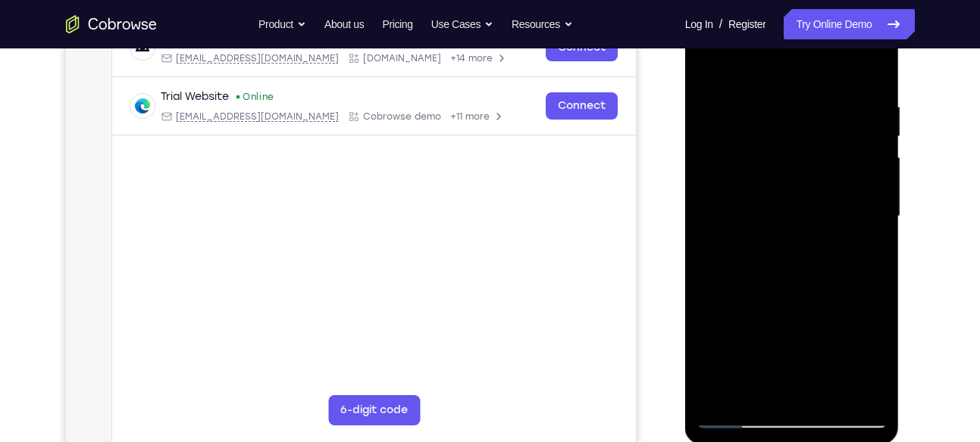
drag, startPoint x: 871, startPoint y: 190, endPoint x: 780, endPoint y: 189, distance: 90.9
click at [780, 189] on div at bounding box center [791, 217] width 191 height 424
click at [884, 155] on div at bounding box center [791, 217] width 191 height 424
click at [880, 135] on div at bounding box center [791, 217] width 191 height 424
click at [873, 128] on div at bounding box center [791, 217] width 191 height 424
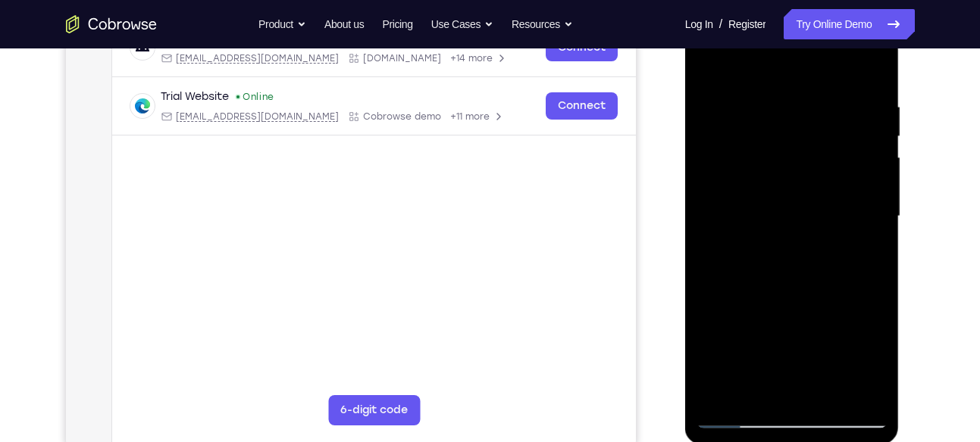
click at [868, 184] on div at bounding box center [791, 217] width 191 height 424
click at [861, 266] on div at bounding box center [791, 217] width 191 height 424
click at [873, 214] on div at bounding box center [791, 217] width 191 height 424
click at [867, 262] on div at bounding box center [791, 217] width 191 height 424
click at [858, 200] on div at bounding box center [791, 217] width 191 height 424
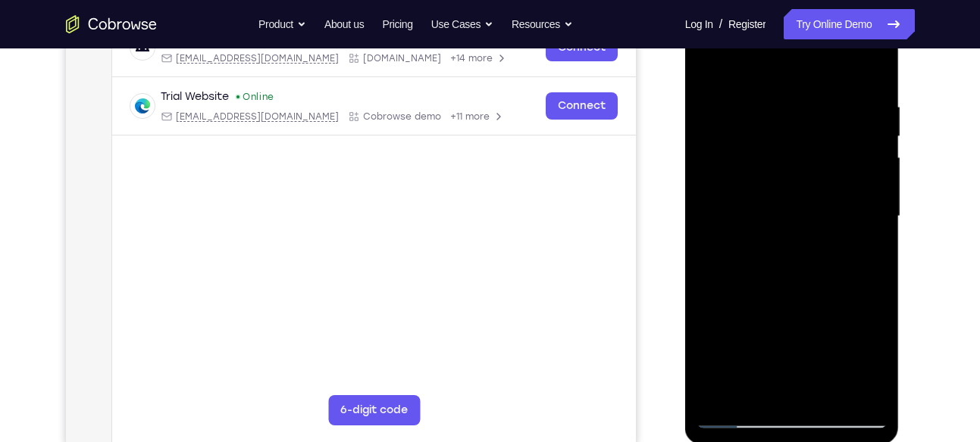
click at [720, 288] on div at bounding box center [791, 217] width 191 height 424
click at [778, 389] on div at bounding box center [791, 217] width 191 height 424
click at [869, 197] on div at bounding box center [791, 217] width 191 height 424
click at [821, 388] on div at bounding box center [791, 217] width 191 height 424
click at [864, 389] on div at bounding box center [791, 217] width 191 height 424
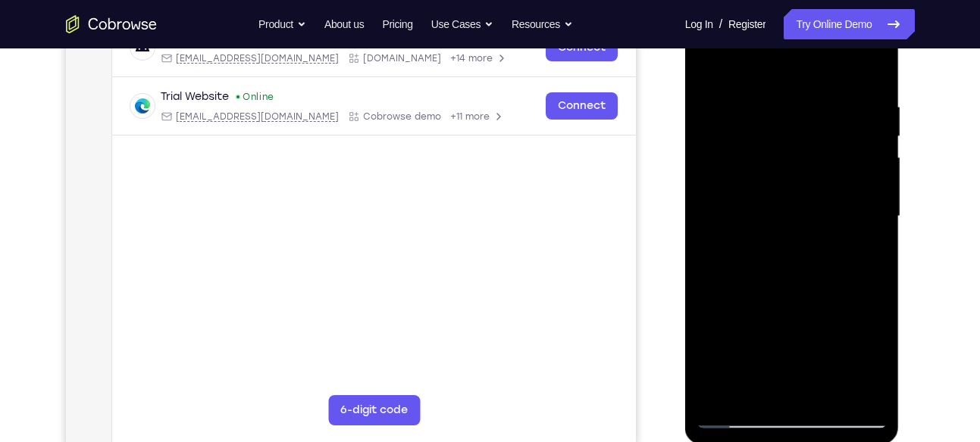
click at [876, 237] on div at bounding box center [791, 217] width 191 height 424
drag, startPoint x: 876, startPoint y: 189, endPoint x: 777, endPoint y: 209, distance: 101.3
click at [777, 209] on div at bounding box center [791, 217] width 191 height 424
drag, startPoint x: 852, startPoint y: 136, endPoint x: 802, endPoint y: 150, distance: 52.6
click at [802, 150] on div at bounding box center [791, 217] width 191 height 424
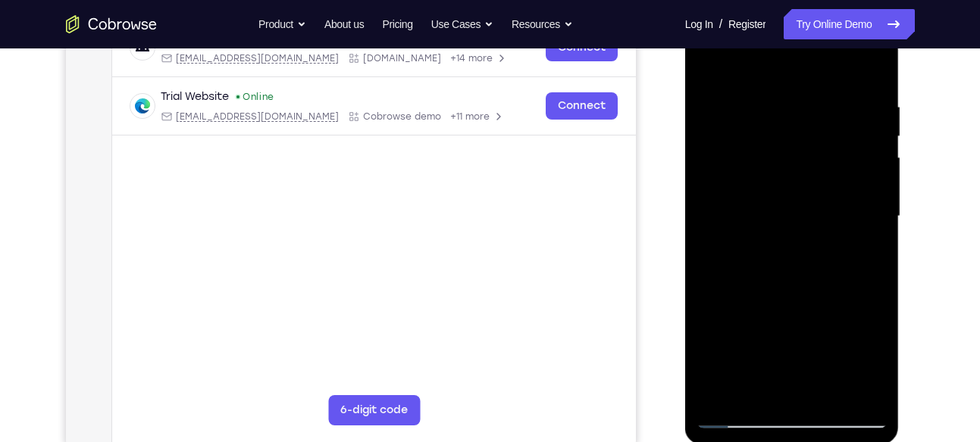
drag, startPoint x: 844, startPoint y: 174, endPoint x: 727, endPoint y: 205, distance: 120.5
click at [727, 205] on div at bounding box center [791, 217] width 191 height 424
drag, startPoint x: 720, startPoint y: 250, endPoint x: 782, endPoint y: 250, distance: 62.1
click at [782, 250] on div at bounding box center [791, 217] width 191 height 424
drag, startPoint x: 745, startPoint y: 230, endPoint x: 846, endPoint y: 241, distance: 101.3
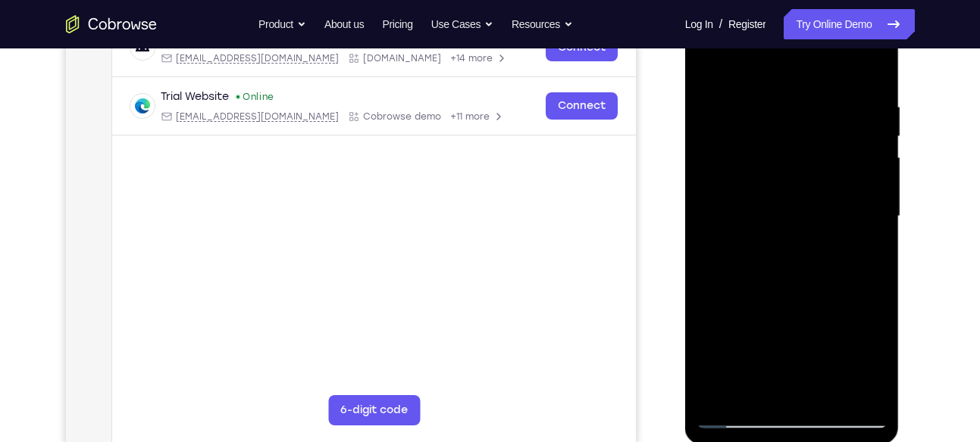
click at [846, 241] on div at bounding box center [791, 217] width 191 height 424
drag, startPoint x: 761, startPoint y: 202, endPoint x: 847, endPoint y: 192, distance: 86.9
click at [847, 192] on div at bounding box center [791, 217] width 191 height 424
click at [730, 220] on div at bounding box center [791, 217] width 191 height 424
click at [741, 204] on div at bounding box center [791, 217] width 191 height 424
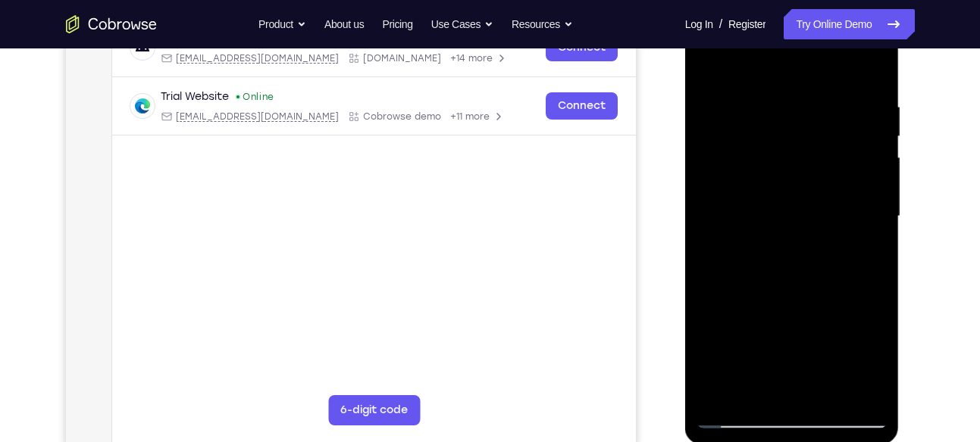
click at [718, 397] on div at bounding box center [791, 217] width 191 height 424
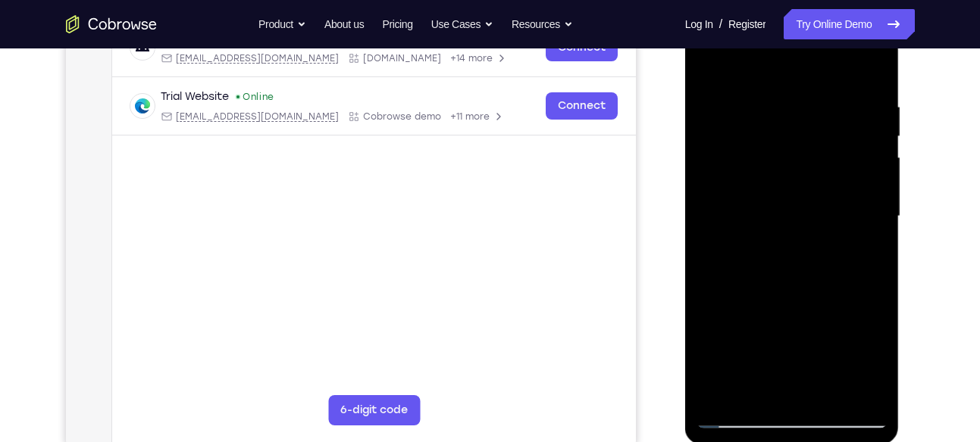
drag, startPoint x: 811, startPoint y: 77, endPoint x: 779, endPoint y: 306, distance: 231.9
click at [779, 306] on div at bounding box center [791, 217] width 191 height 424
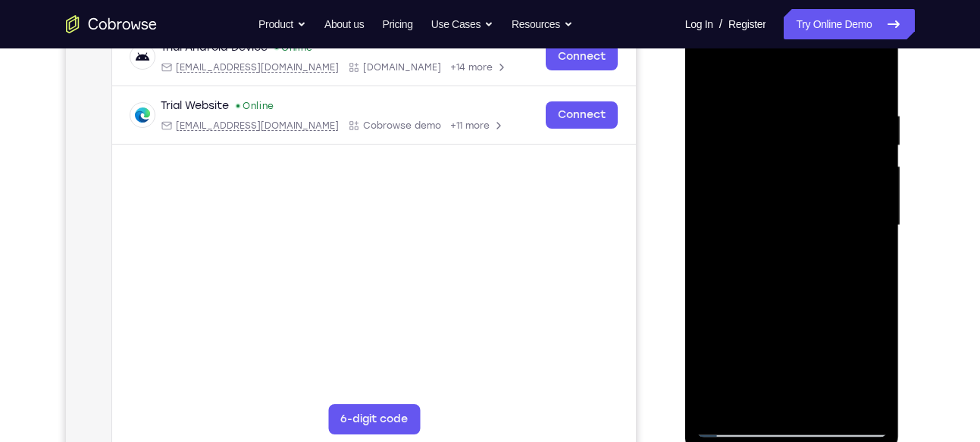
scroll to position [247, 0]
click at [827, 404] on div at bounding box center [791, 227] width 191 height 424
click at [713, 71] on div at bounding box center [791, 227] width 191 height 424
drag, startPoint x: 839, startPoint y: 108, endPoint x: 715, endPoint y: 111, distance: 123.5
click at [715, 111] on div at bounding box center [791, 227] width 191 height 424
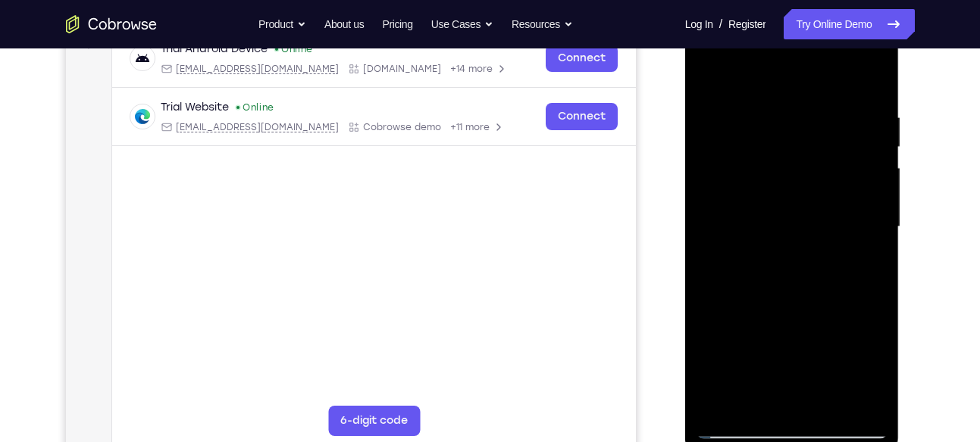
drag, startPoint x: 849, startPoint y: 114, endPoint x: 924, endPoint y: 104, distance: 75.8
click at [901, 104] on html "Online web based iOS Simulators and Android Emulators. Run iPhone, iPad, Mobile…" at bounding box center [793, 231] width 216 height 455
click at [797, 109] on div at bounding box center [791, 227] width 191 height 424
click at [877, 134] on div at bounding box center [791, 227] width 191 height 424
click at [874, 78] on div at bounding box center [791, 227] width 191 height 424
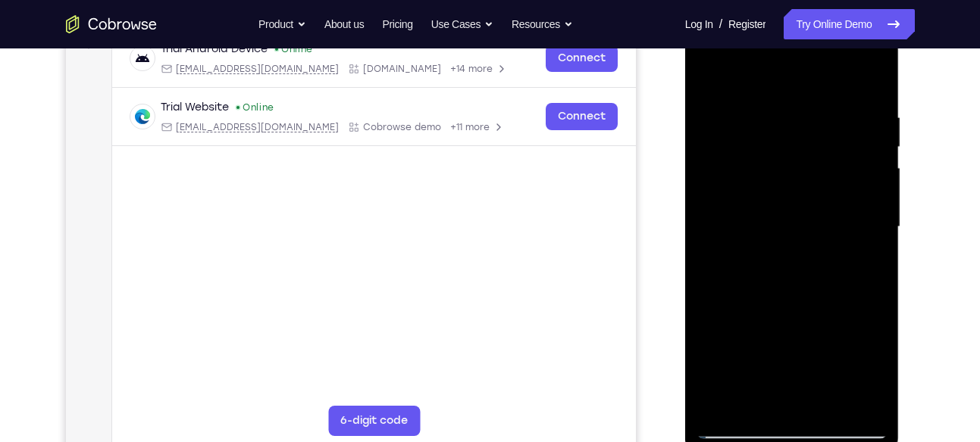
drag, startPoint x: 840, startPoint y: 94, endPoint x: 813, endPoint y: 321, distance: 228.9
click at [813, 321] on div at bounding box center [791, 227] width 191 height 424
click at [864, 404] on div at bounding box center [791, 227] width 191 height 424
click at [714, 405] on div at bounding box center [791, 227] width 191 height 424
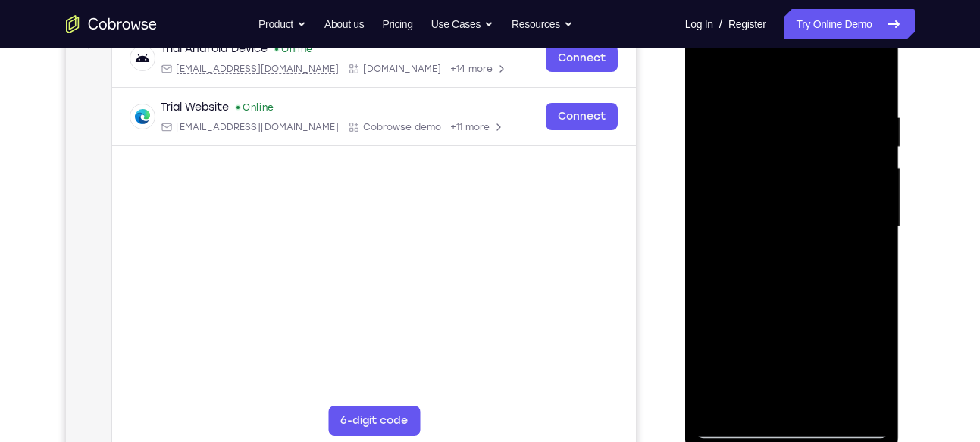
click at [714, 405] on div at bounding box center [791, 227] width 191 height 424
